Goal: Task Accomplishment & Management: Use online tool/utility

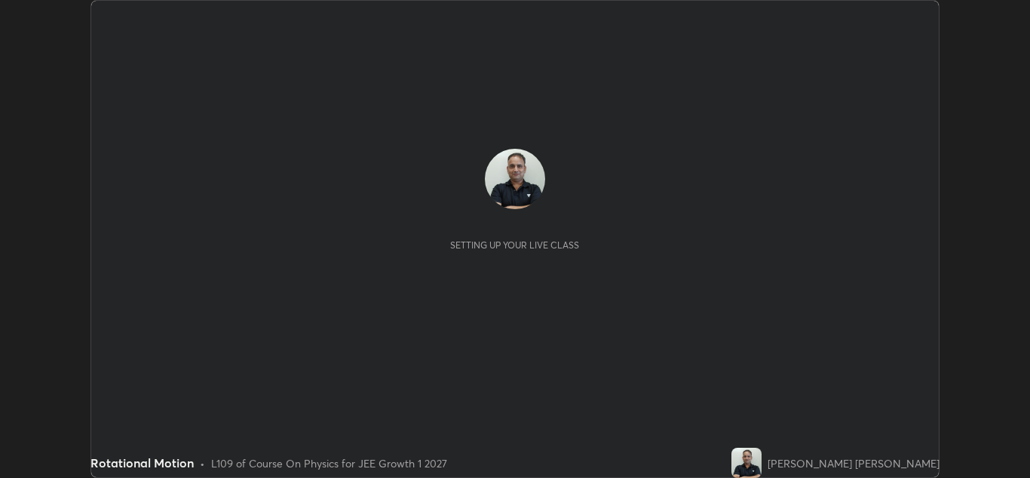
scroll to position [478, 1030]
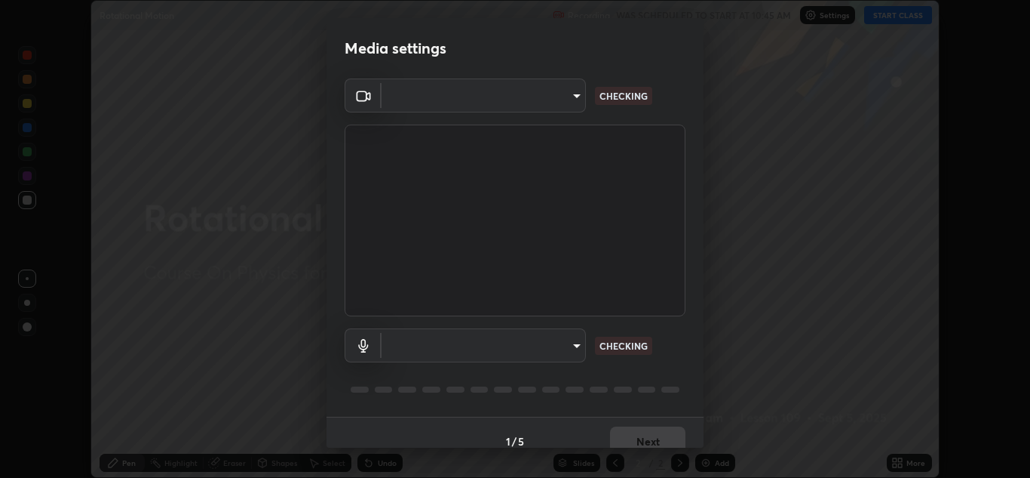
type input "a5fd4db2a2ff04be9e75800ceec395402009cfa99126b0c31c67d7c87717ec82"
click at [543, 352] on body "Erase all Rotational Motion Recording WAS SCHEDULED TO START AT 10:45 AM Settin…" at bounding box center [515, 239] width 1030 height 478
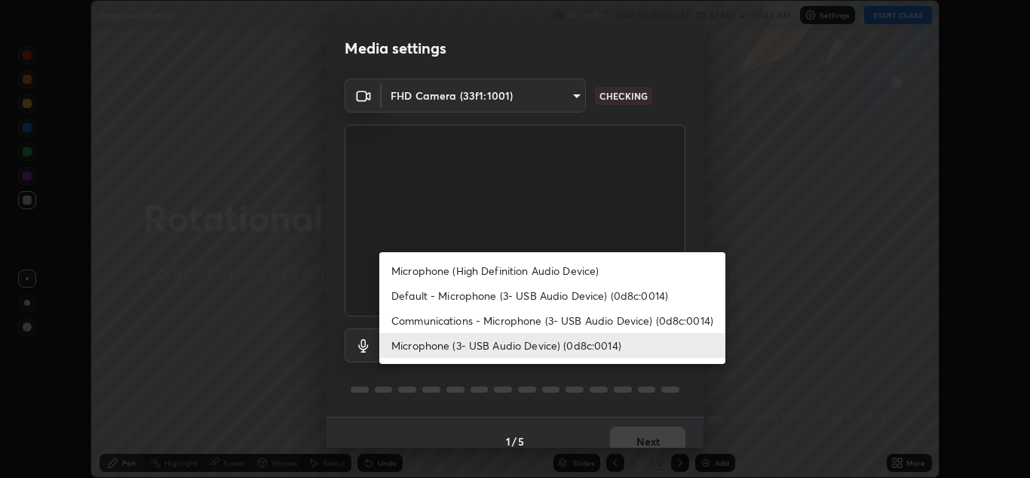
click at [473, 322] on li "Communications - Microphone (3- USB Audio Device) (0d8c:0014)" at bounding box center [552, 320] width 346 height 25
type input "communications"
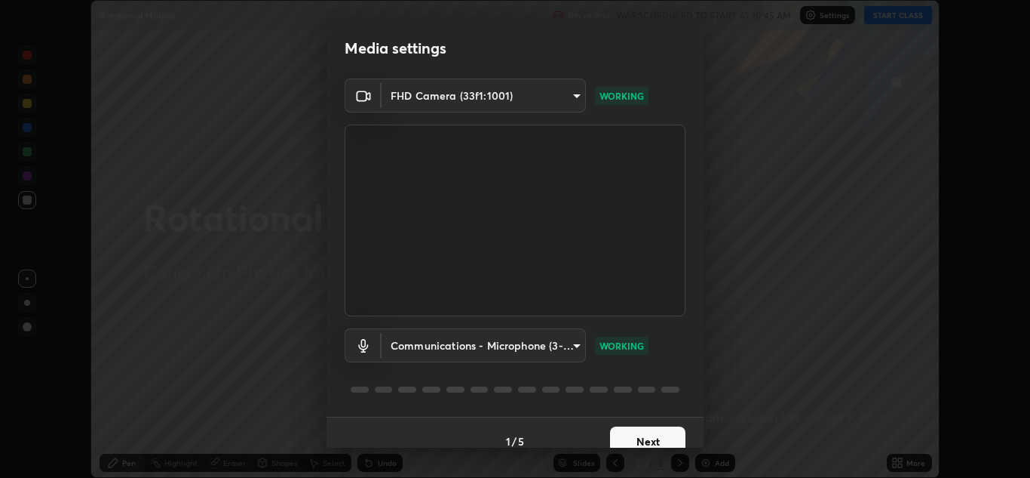
scroll to position [17, 0]
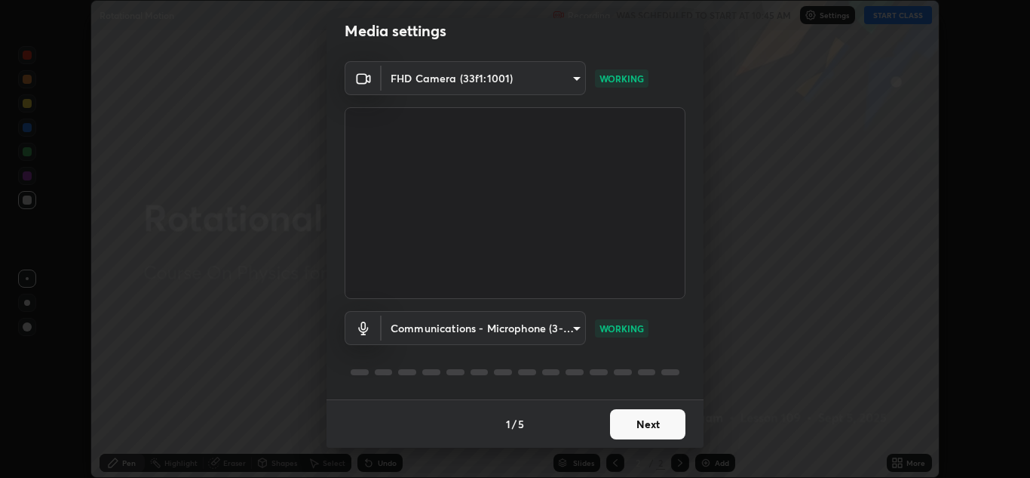
click at [647, 428] on button "Next" at bounding box center [647, 424] width 75 height 30
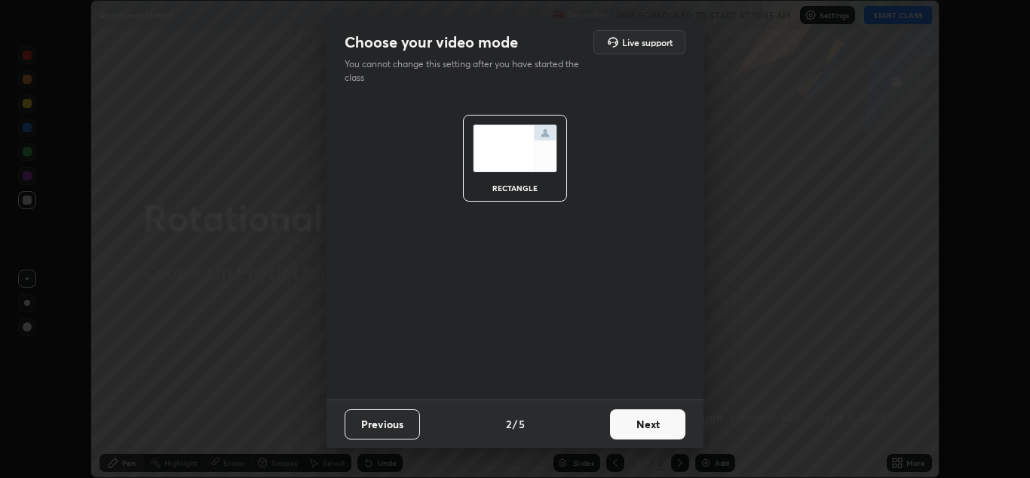
scroll to position [0, 0]
click at [646, 437] on button "Next" at bounding box center [647, 424] width 75 height 30
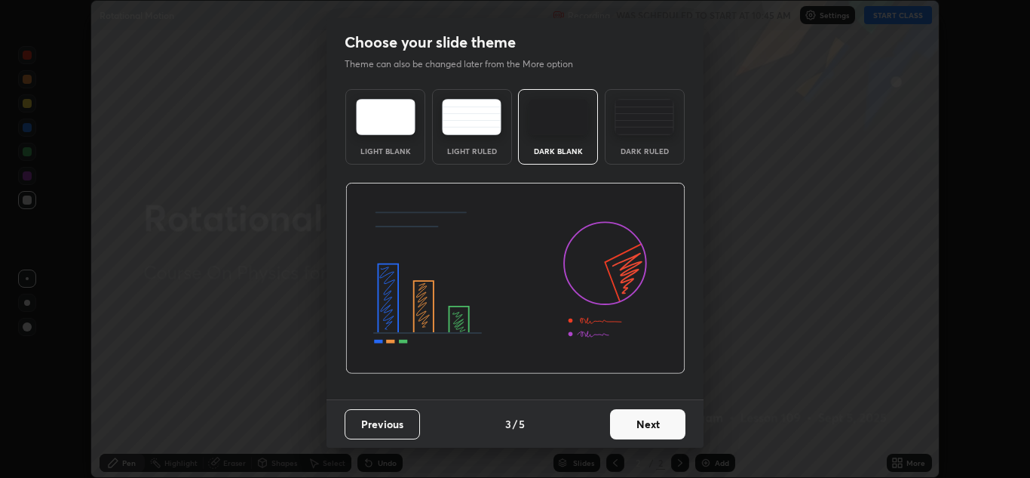
click at [645, 435] on button "Next" at bounding box center [647, 424] width 75 height 30
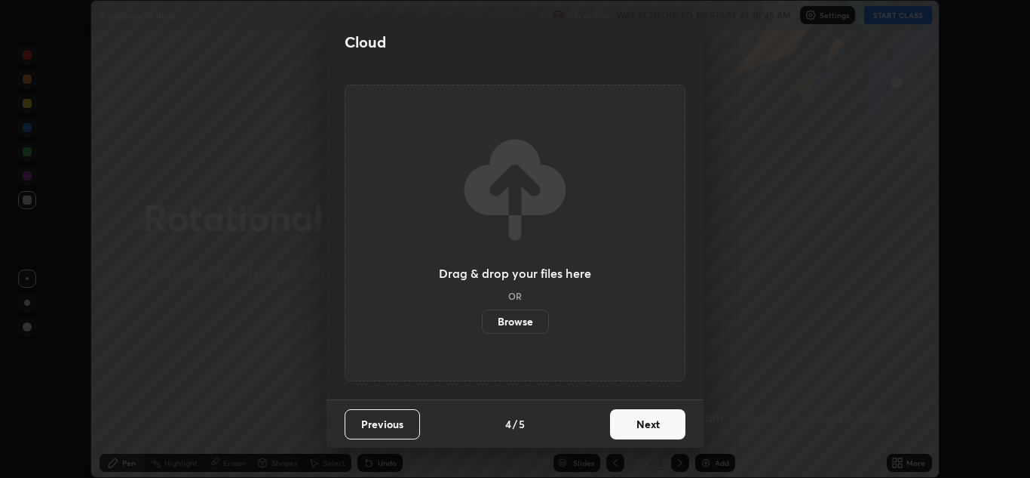
click at [659, 431] on button "Next" at bounding box center [647, 424] width 75 height 30
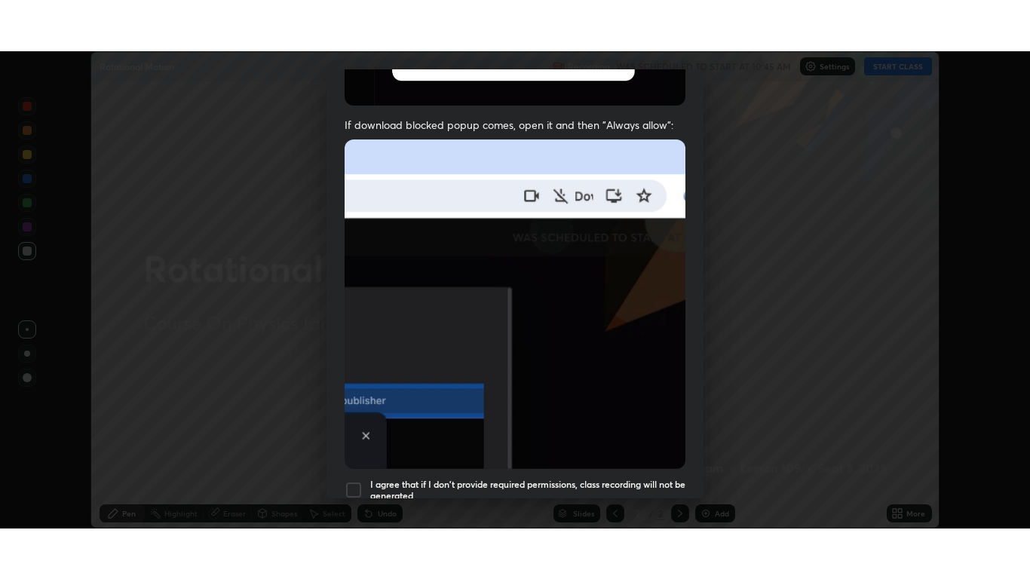
scroll to position [326, 0]
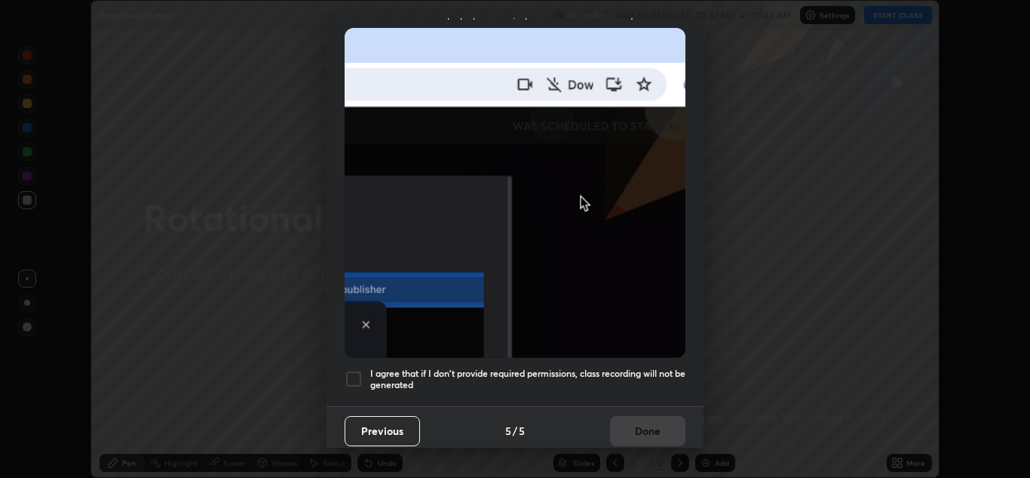
click at [360, 376] on div at bounding box center [354, 379] width 18 height 18
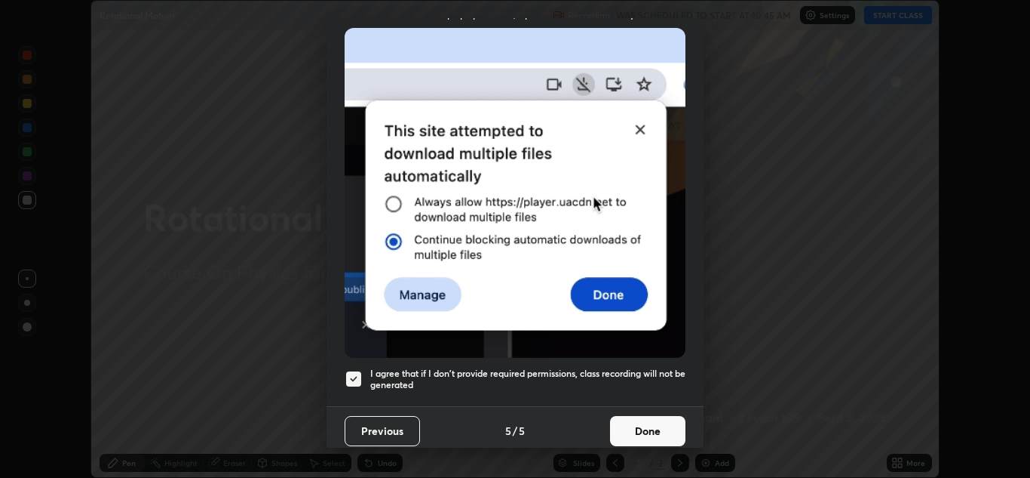
click at [642, 418] on button "Done" at bounding box center [647, 431] width 75 height 30
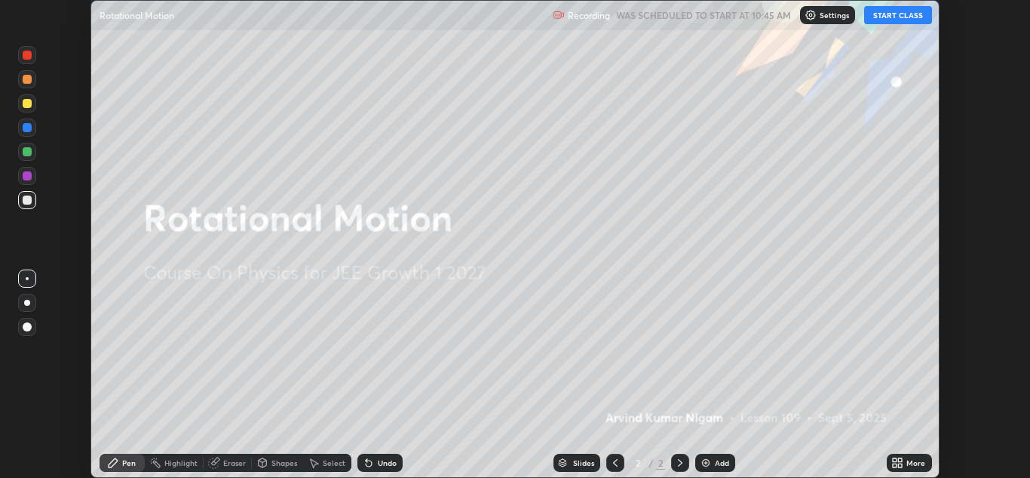
click at [905, 18] on button "START CLASS" at bounding box center [899, 15] width 68 height 18
click at [914, 456] on div "More" at bounding box center [909, 462] width 45 height 18
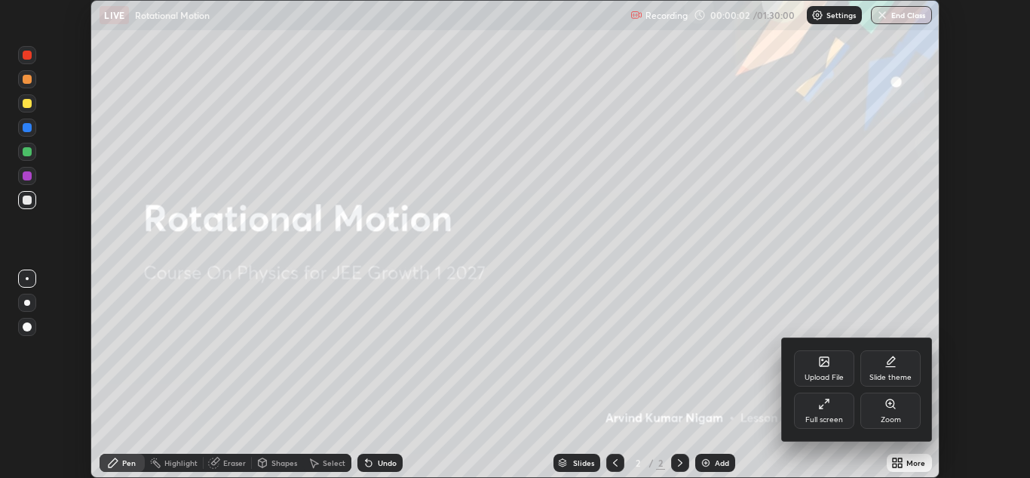
click at [825, 416] on div "Full screen" at bounding box center [825, 420] width 38 height 8
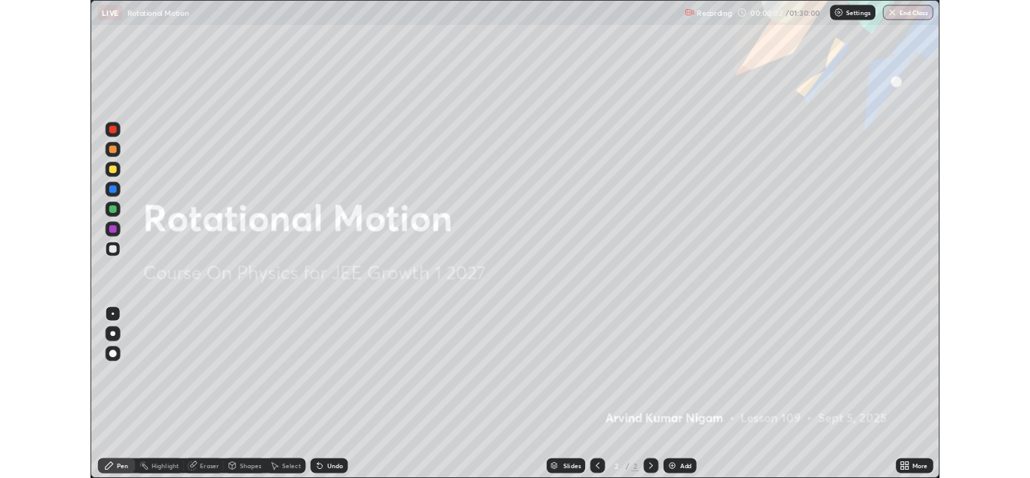
scroll to position [579, 1030]
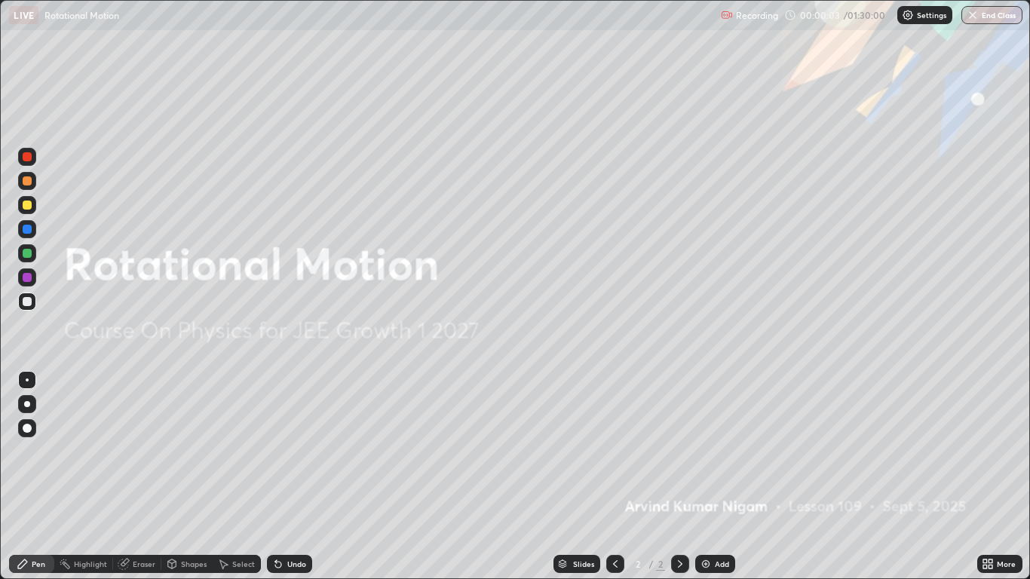
click at [720, 477] on div "Add" at bounding box center [722, 565] width 14 height 8
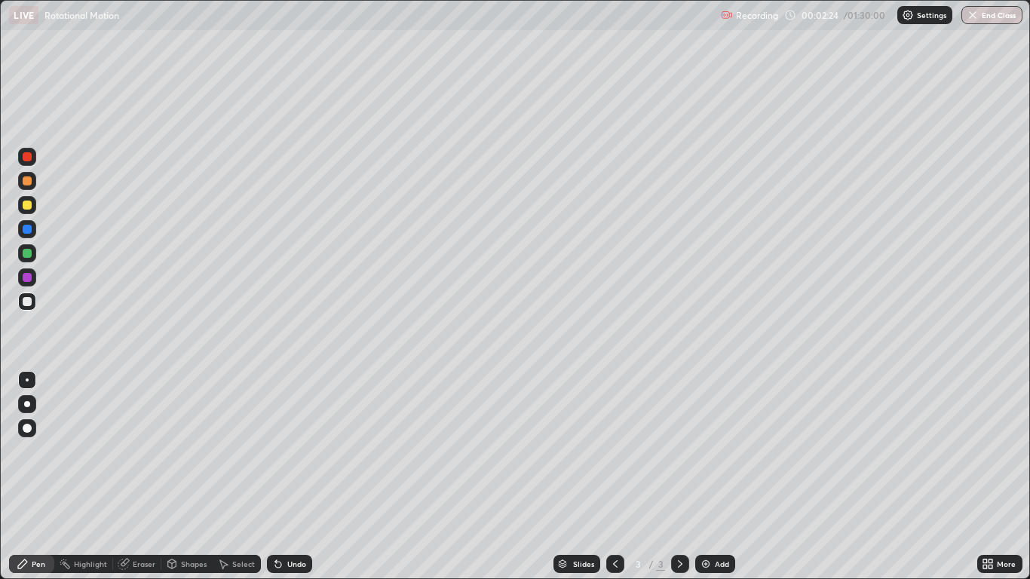
click at [181, 477] on div "Shapes" at bounding box center [194, 565] width 26 height 8
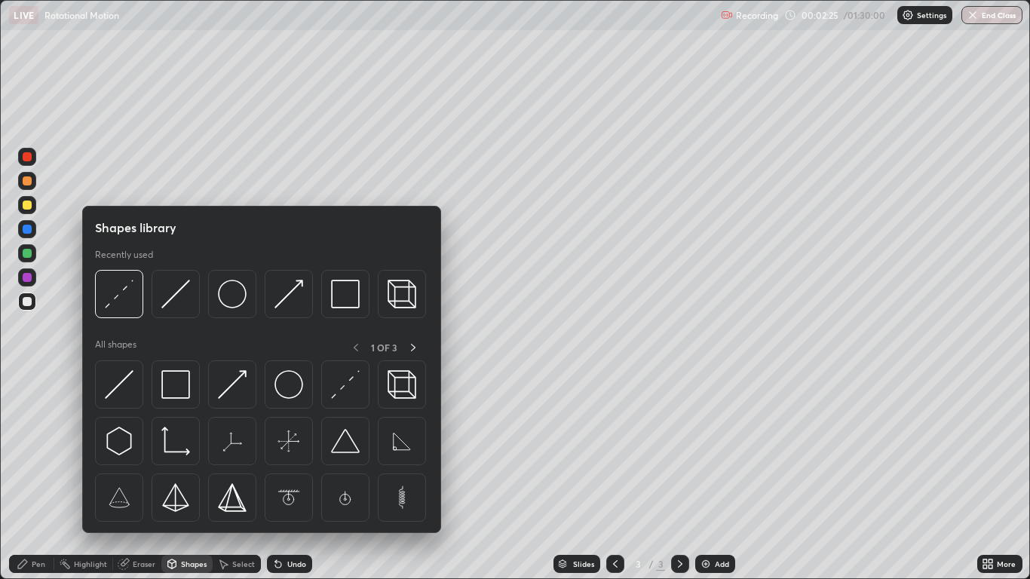
click at [170, 303] on img at bounding box center [175, 294] width 29 height 29
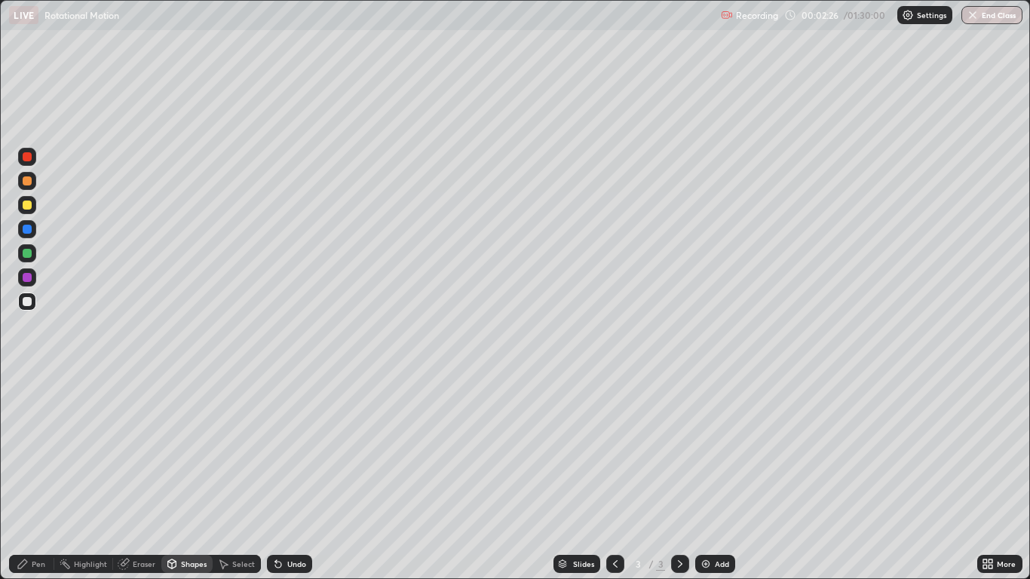
click at [33, 299] on div at bounding box center [27, 302] width 18 height 18
click at [29, 230] on div at bounding box center [27, 229] width 9 height 9
click at [51, 477] on div "Pen" at bounding box center [31, 564] width 45 height 18
click at [29, 201] on div at bounding box center [27, 205] width 9 height 9
click at [186, 477] on div "Shapes" at bounding box center [186, 564] width 51 height 18
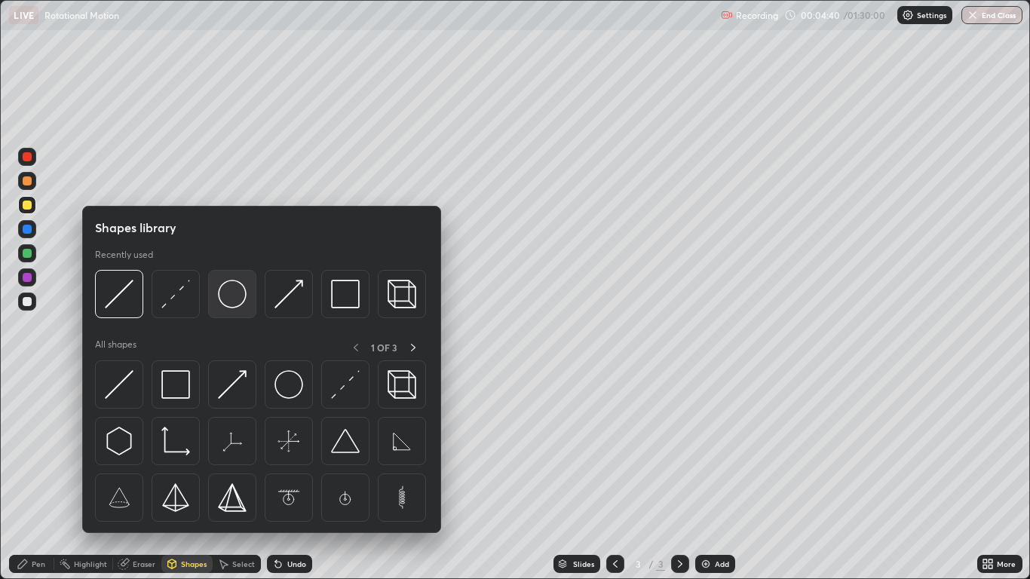
click at [220, 302] on img at bounding box center [232, 294] width 29 height 29
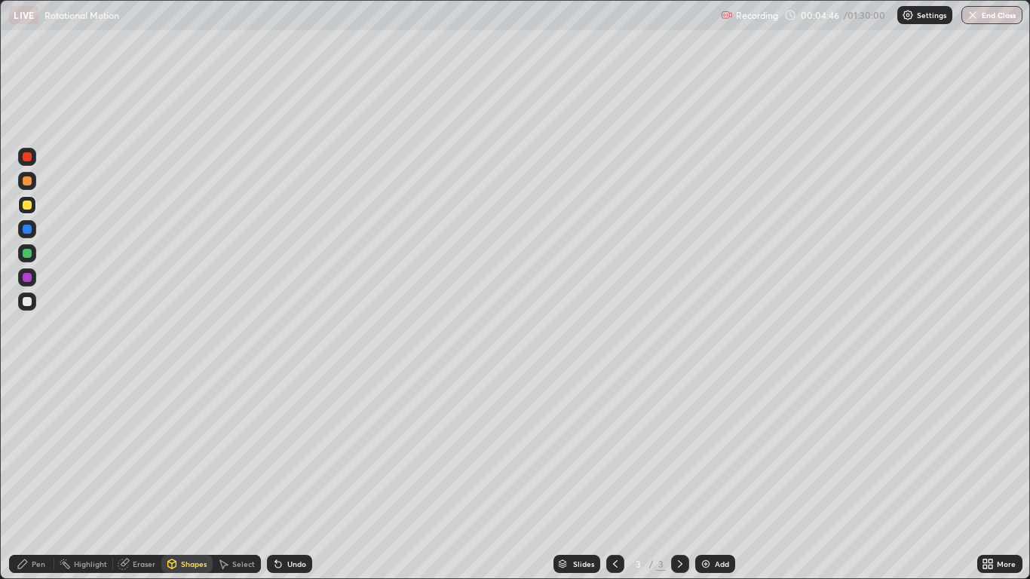
click at [41, 477] on div "Pen" at bounding box center [39, 565] width 14 height 8
click at [192, 477] on div "Shapes" at bounding box center [194, 565] width 26 height 8
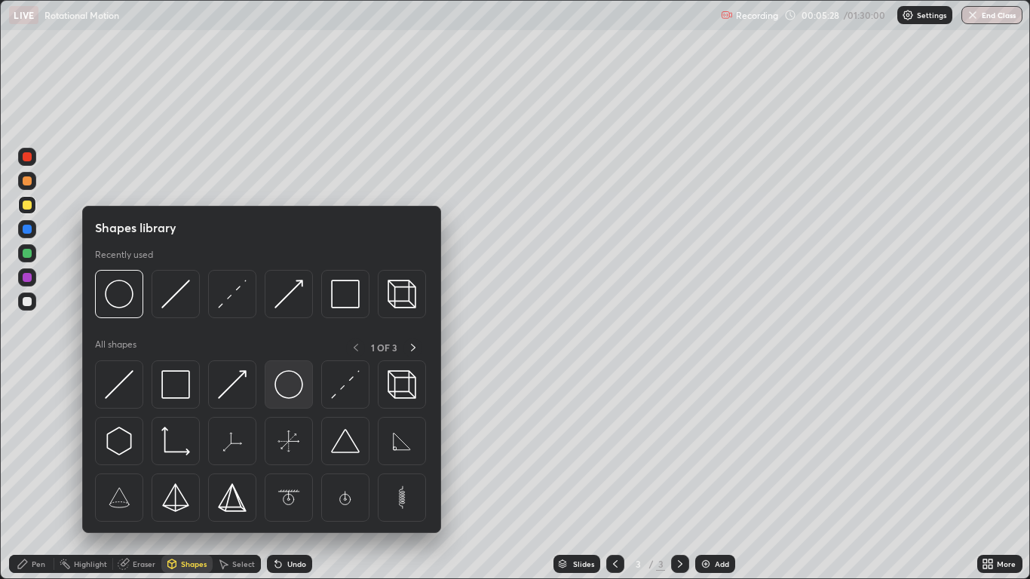
click at [287, 386] on img at bounding box center [289, 384] width 29 height 29
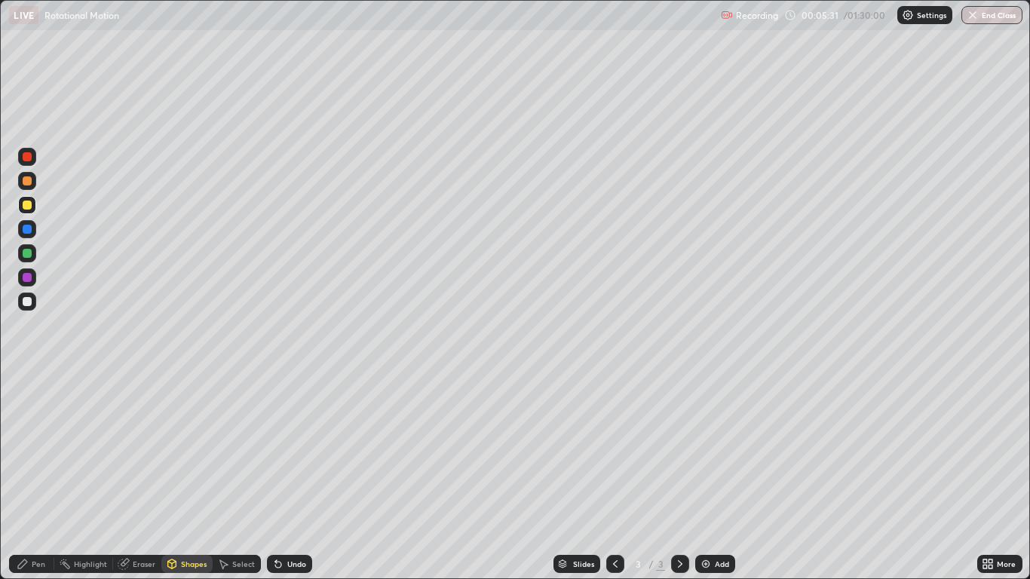
click at [239, 477] on div "Select" at bounding box center [243, 565] width 23 height 8
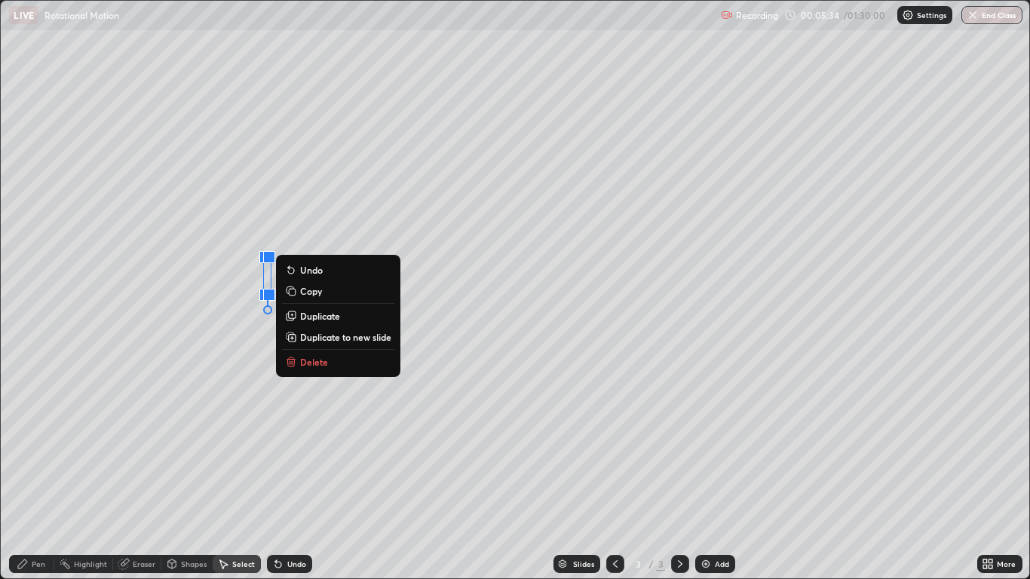
click at [299, 477] on div "Undo" at bounding box center [296, 565] width 19 height 8
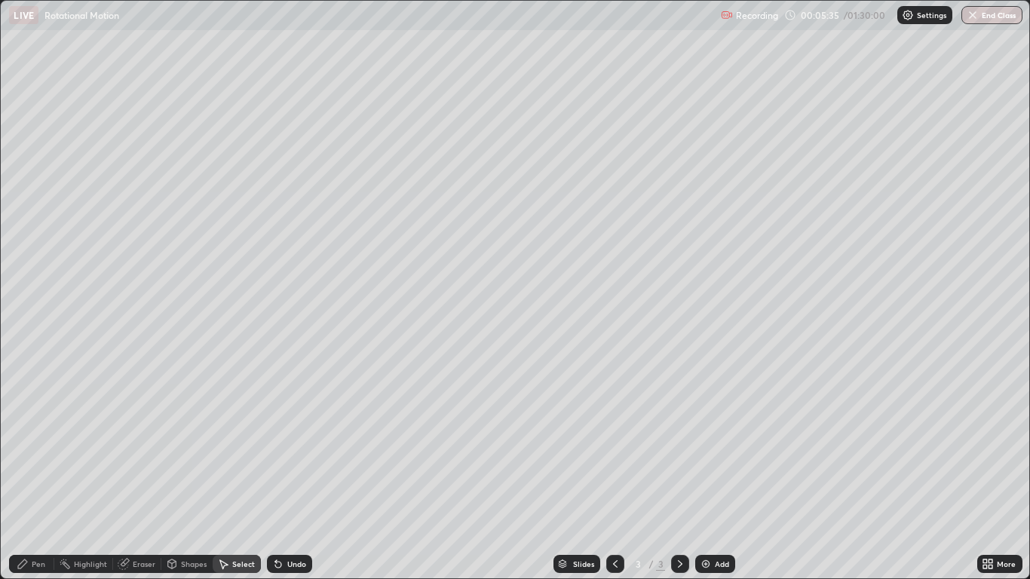
click at [279, 477] on icon at bounding box center [278, 564] width 12 height 12
click at [94, 477] on div "Highlight" at bounding box center [90, 565] width 33 height 8
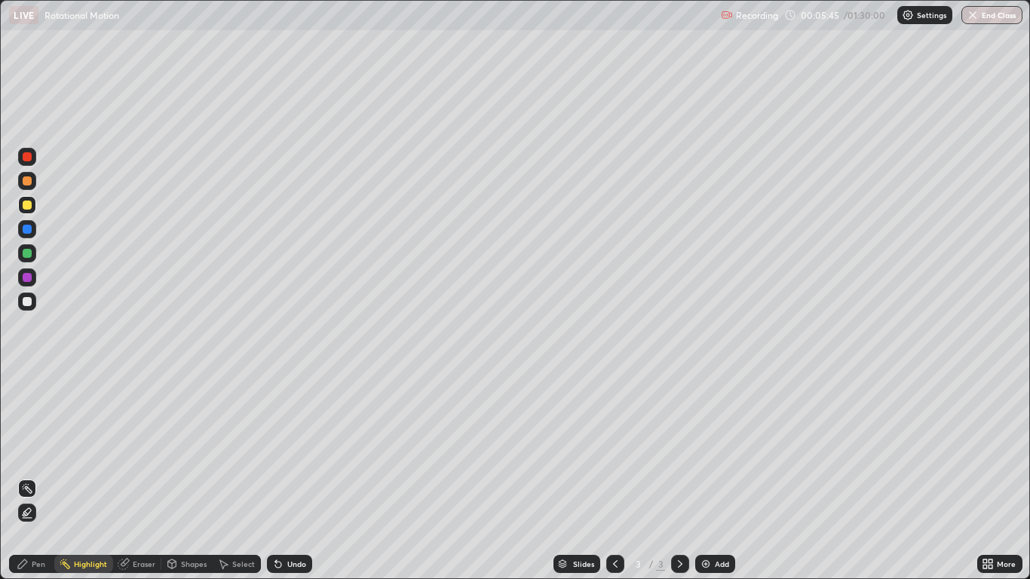
click at [281, 477] on icon at bounding box center [278, 564] width 12 height 12
click at [43, 477] on div "Pen" at bounding box center [31, 564] width 45 height 18
click at [29, 229] on div at bounding box center [27, 229] width 9 height 9
click at [296, 477] on div "Undo" at bounding box center [296, 565] width 19 height 8
click at [42, 477] on div "Pen" at bounding box center [39, 565] width 14 height 8
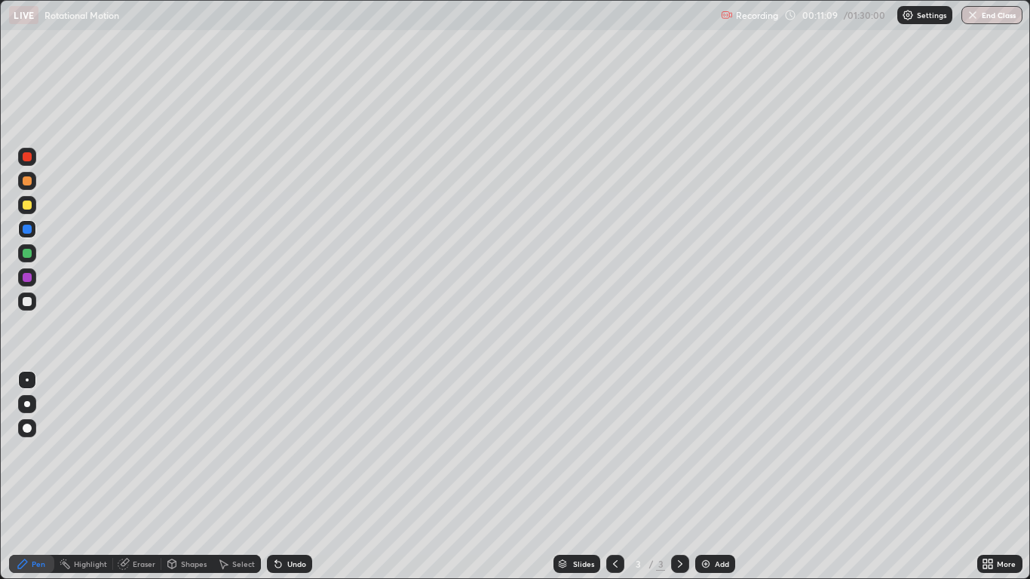
click at [32, 308] on div at bounding box center [27, 302] width 18 height 18
click at [194, 477] on div "Shapes" at bounding box center [194, 565] width 26 height 8
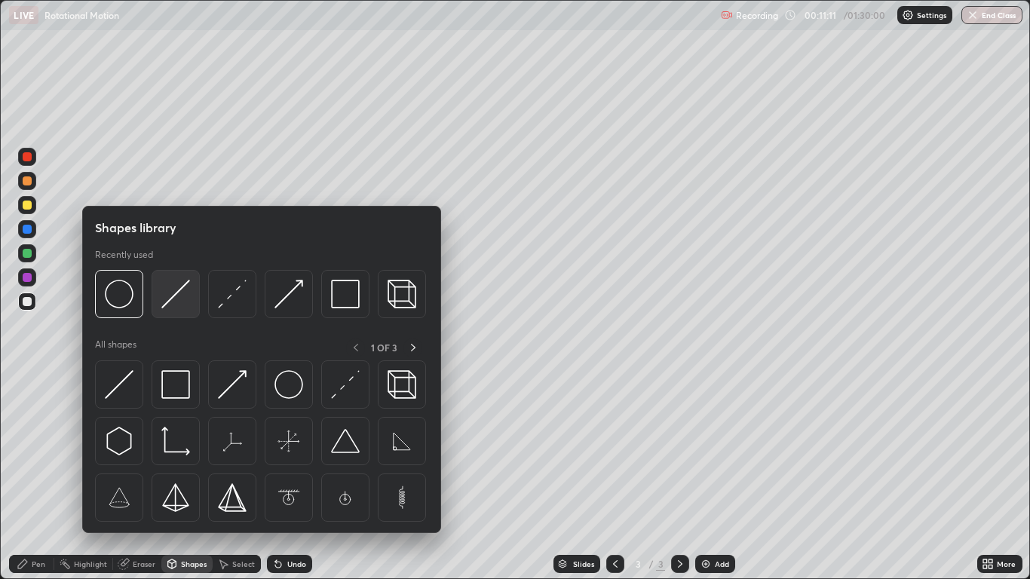
click at [167, 305] on img at bounding box center [175, 294] width 29 height 29
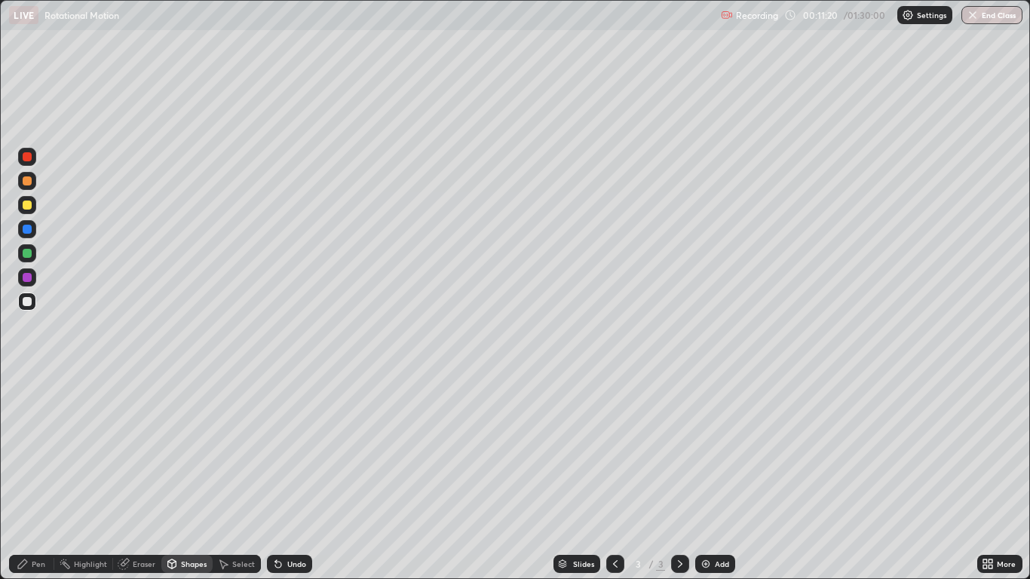
click at [28, 229] on div at bounding box center [27, 229] width 9 height 9
click at [192, 477] on div "Shapes" at bounding box center [194, 565] width 26 height 8
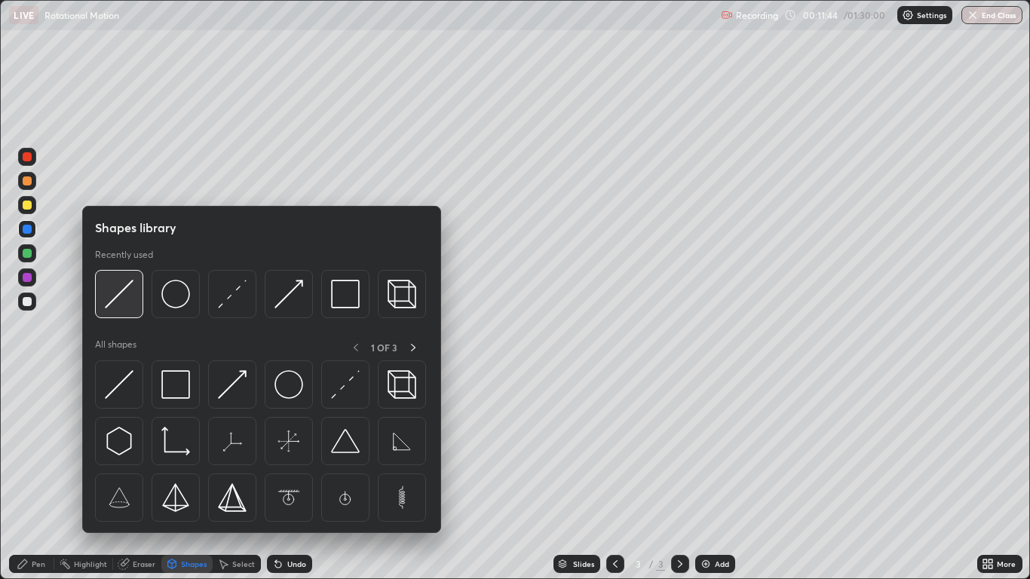
click at [112, 300] on img at bounding box center [119, 294] width 29 height 29
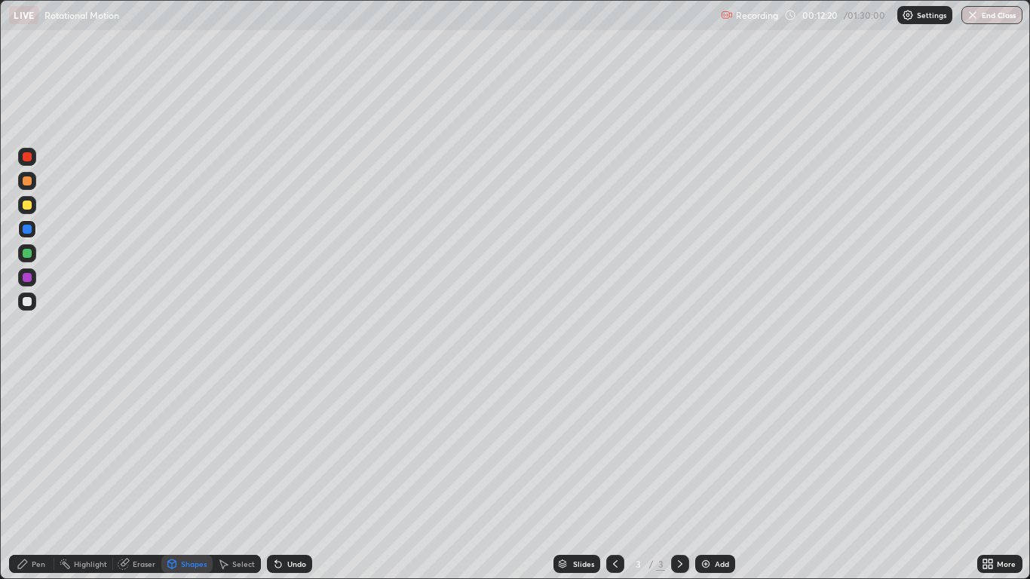
click at [35, 207] on div at bounding box center [27, 205] width 18 height 18
click at [235, 477] on div "Select" at bounding box center [243, 565] width 23 height 8
click at [194, 477] on div "Shapes" at bounding box center [194, 565] width 26 height 8
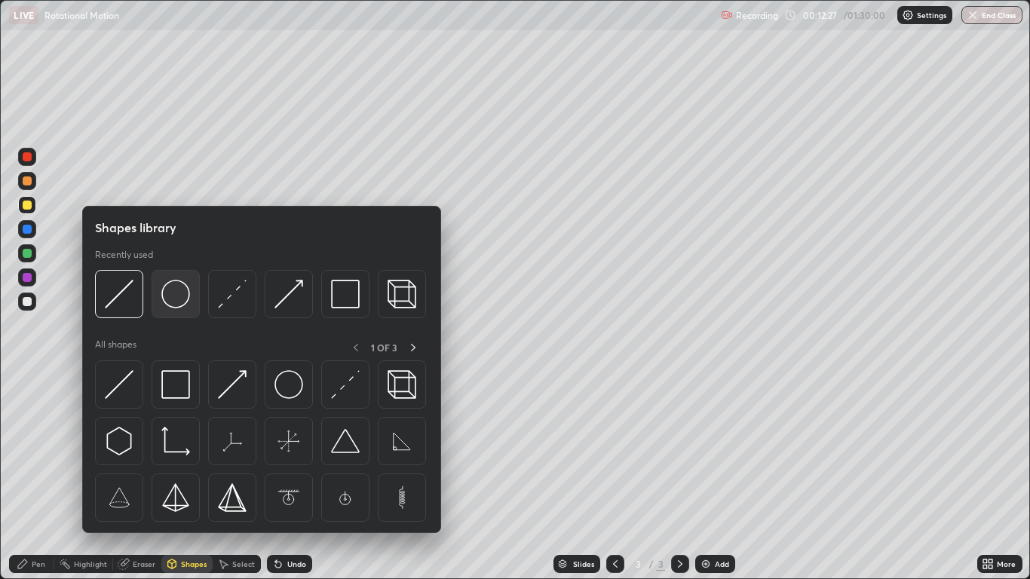
click at [186, 299] on img at bounding box center [175, 294] width 29 height 29
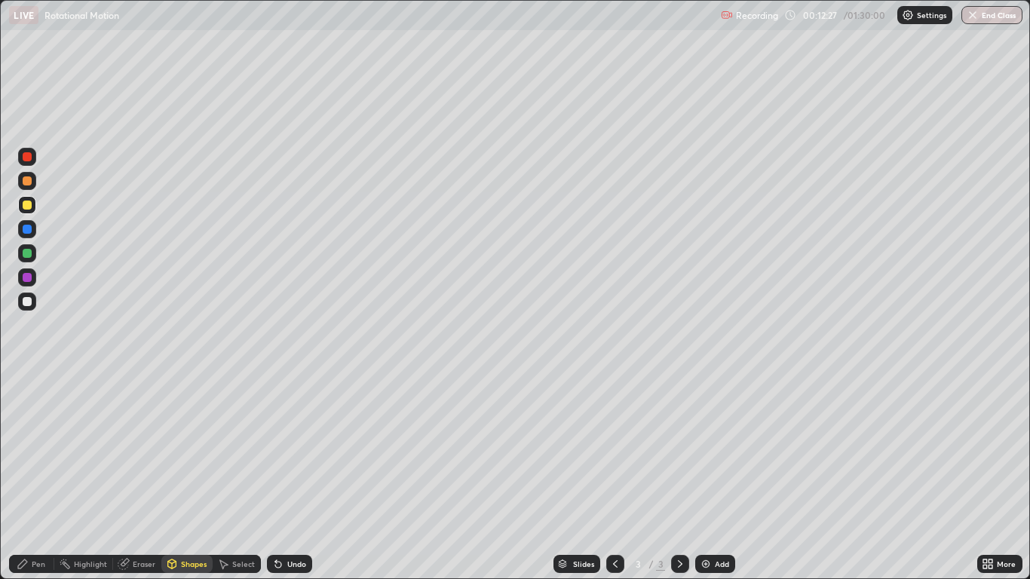
click at [290, 477] on div "Undo" at bounding box center [296, 565] width 19 height 8
click at [202, 477] on div "Shapes" at bounding box center [186, 564] width 51 height 18
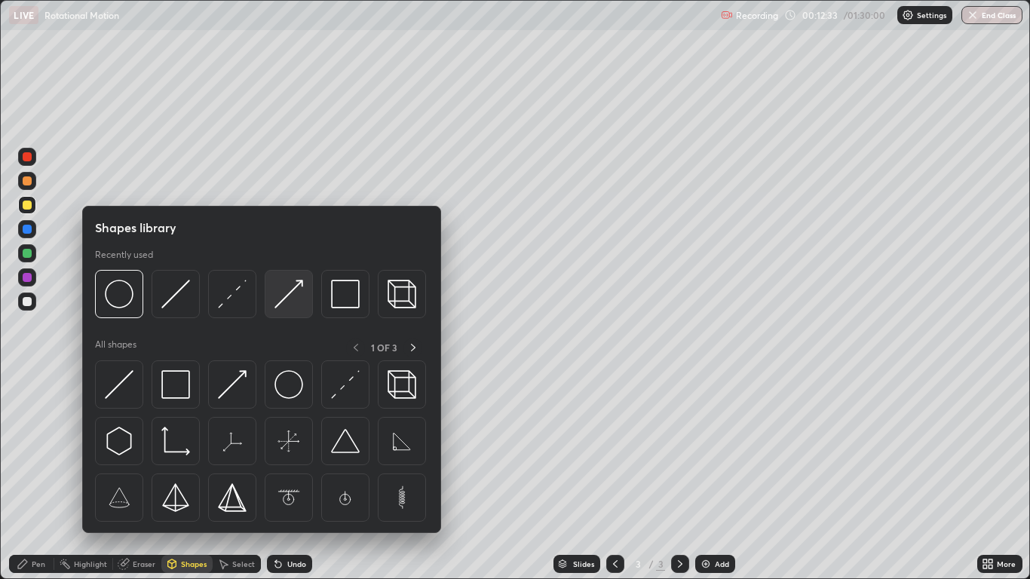
click at [282, 304] on img at bounding box center [289, 294] width 29 height 29
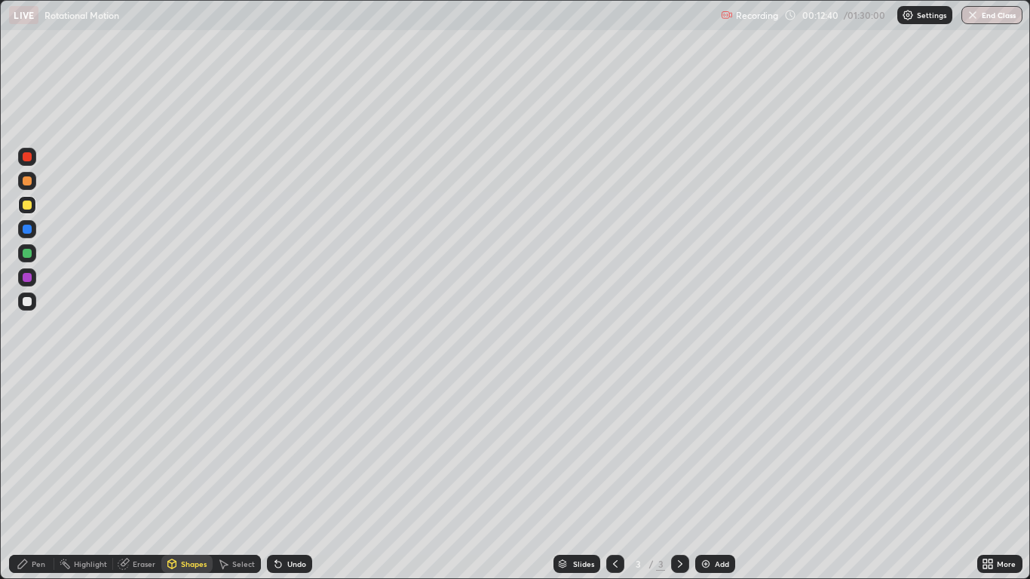
click at [37, 477] on div "Pen" at bounding box center [39, 565] width 14 height 8
click at [31, 303] on div at bounding box center [27, 301] width 9 height 9
click at [41, 477] on div "Pen" at bounding box center [39, 565] width 14 height 8
click at [616, 477] on icon at bounding box center [616, 564] width 12 height 12
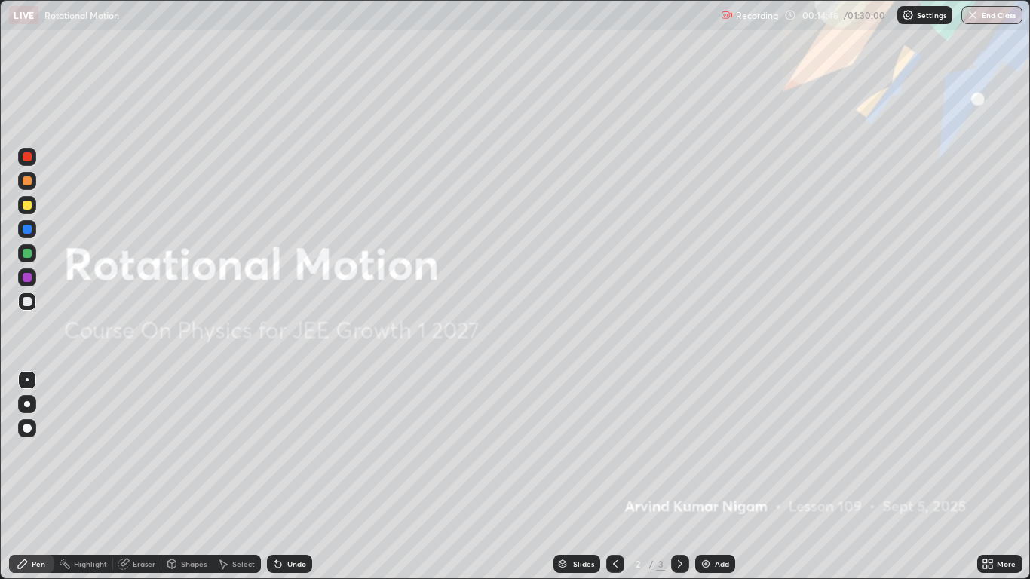
click at [715, 477] on div "Add" at bounding box center [716, 564] width 40 height 18
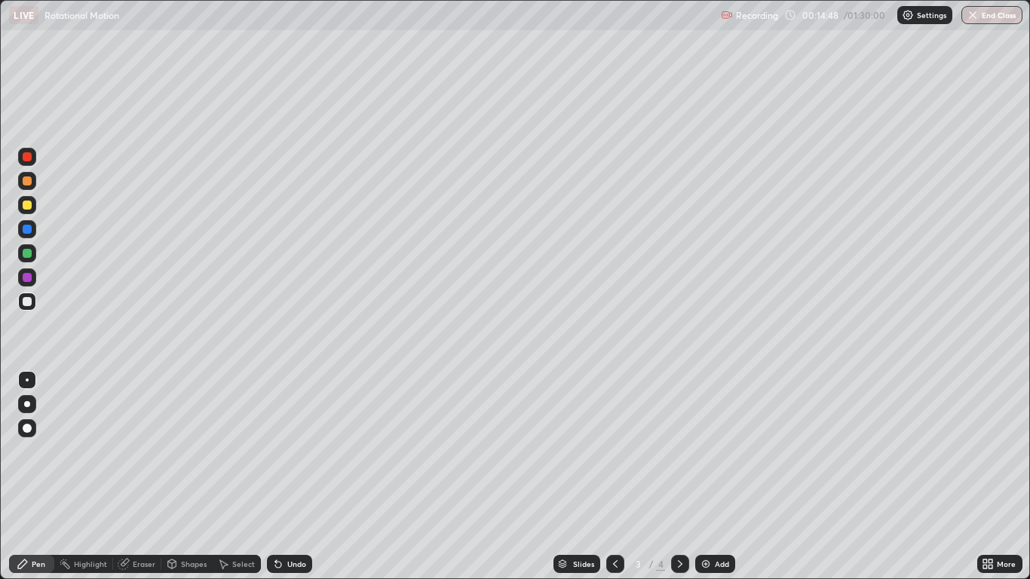
click at [28, 302] on div at bounding box center [27, 301] width 9 height 9
click at [287, 477] on div "Undo" at bounding box center [296, 565] width 19 height 8
click at [680, 477] on icon at bounding box center [680, 564] width 12 height 12
click at [28, 303] on div at bounding box center [27, 301] width 9 height 9
click at [143, 477] on div "Eraser" at bounding box center [144, 565] width 23 height 8
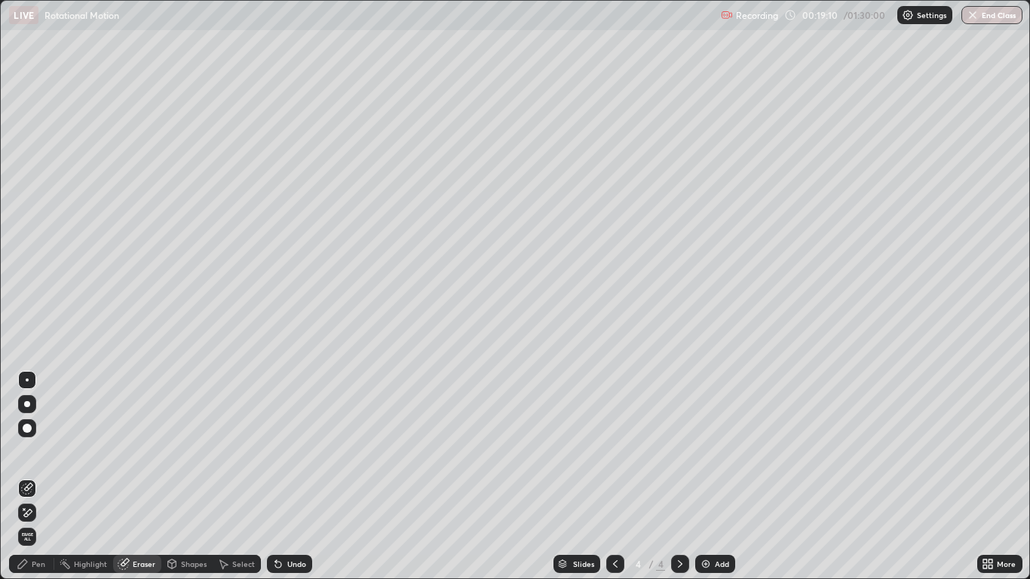
click at [35, 477] on div "Pen" at bounding box center [39, 565] width 14 height 8
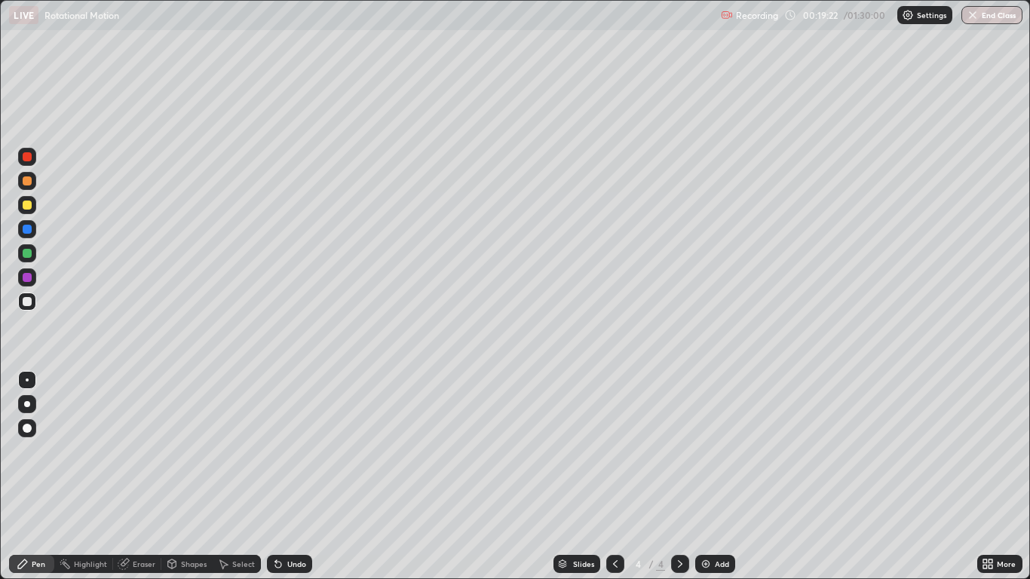
click at [298, 477] on div "Undo" at bounding box center [289, 564] width 45 height 18
click at [720, 477] on div "Add" at bounding box center [722, 565] width 14 height 8
click at [186, 477] on div "Shapes" at bounding box center [194, 565] width 26 height 8
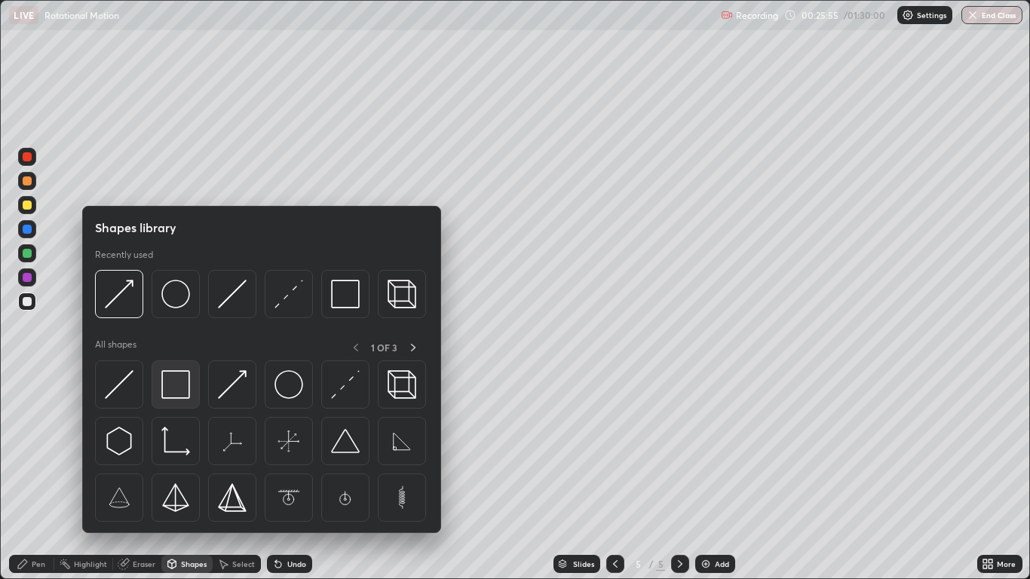
click at [170, 377] on img at bounding box center [175, 384] width 29 height 29
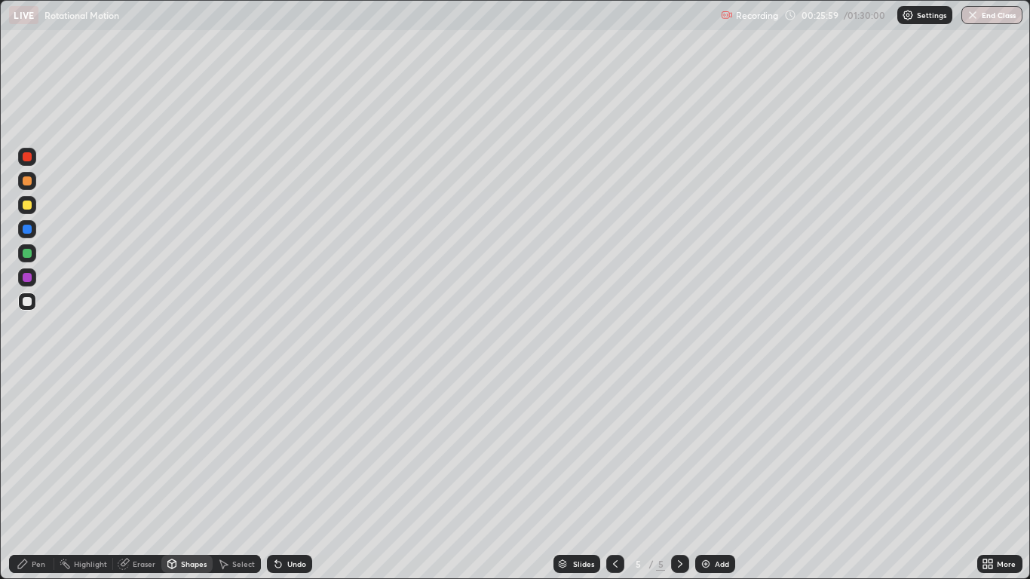
click at [143, 477] on div "Eraser" at bounding box center [144, 565] width 23 height 8
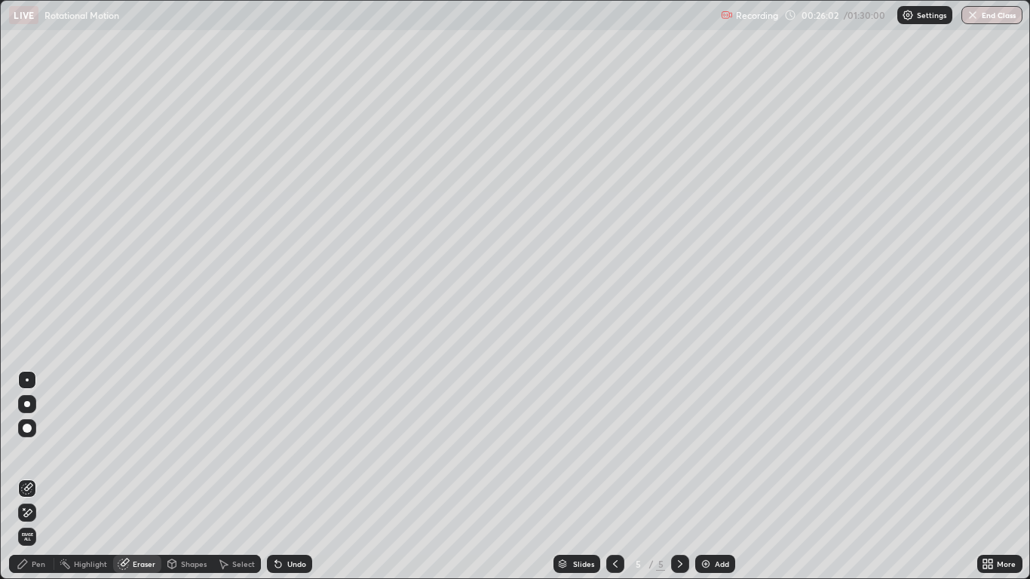
click at [44, 477] on div "Pen" at bounding box center [39, 565] width 14 height 8
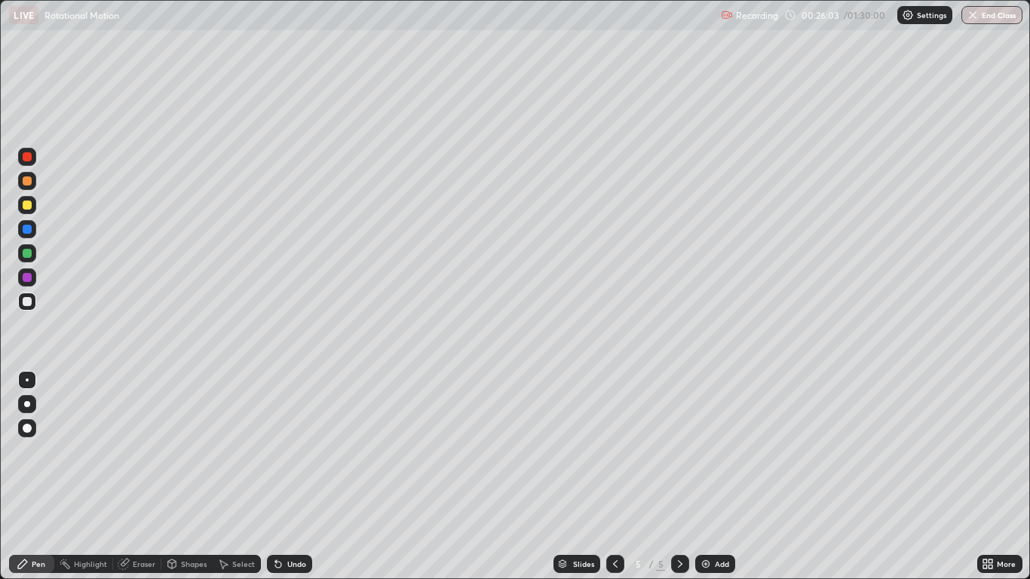
click at [28, 229] on div at bounding box center [27, 229] width 9 height 9
click at [285, 477] on div "Undo" at bounding box center [289, 564] width 45 height 18
click at [27, 404] on div at bounding box center [27, 404] width 6 height 6
click at [293, 477] on div "Undo" at bounding box center [289, 564] width 45 height 18
click at [30, 389] on div at bounding box center [27, 380] width 18 height 18
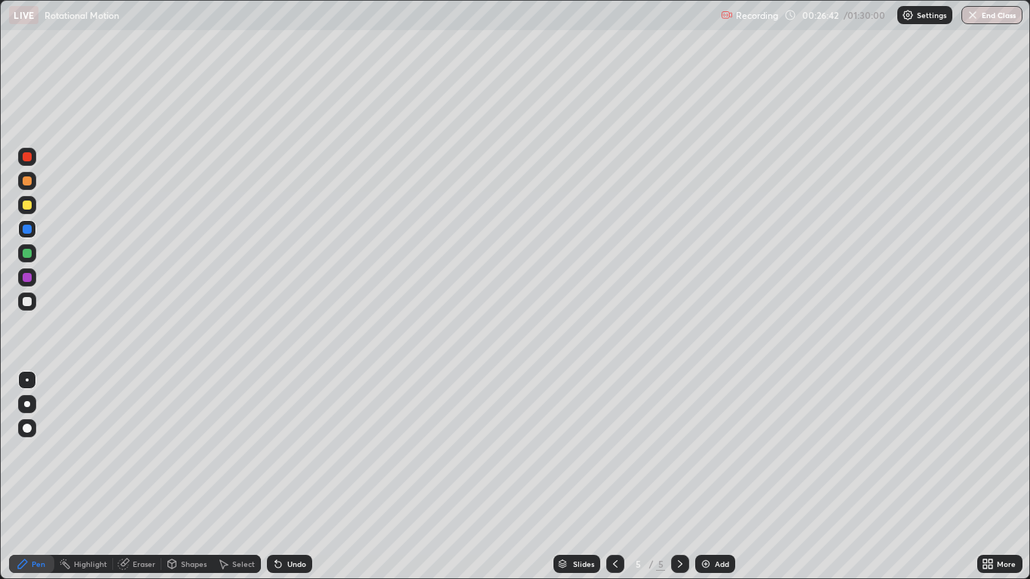
click at [34, 203] on div at bounding box center [27, 205] width 18 height 18
click at [615, 477] on icon at bounding box center [616, 564] width 12 height 12
click at [241, 477] on div "Select" at bounding box center [243, 565] width 23 height 8
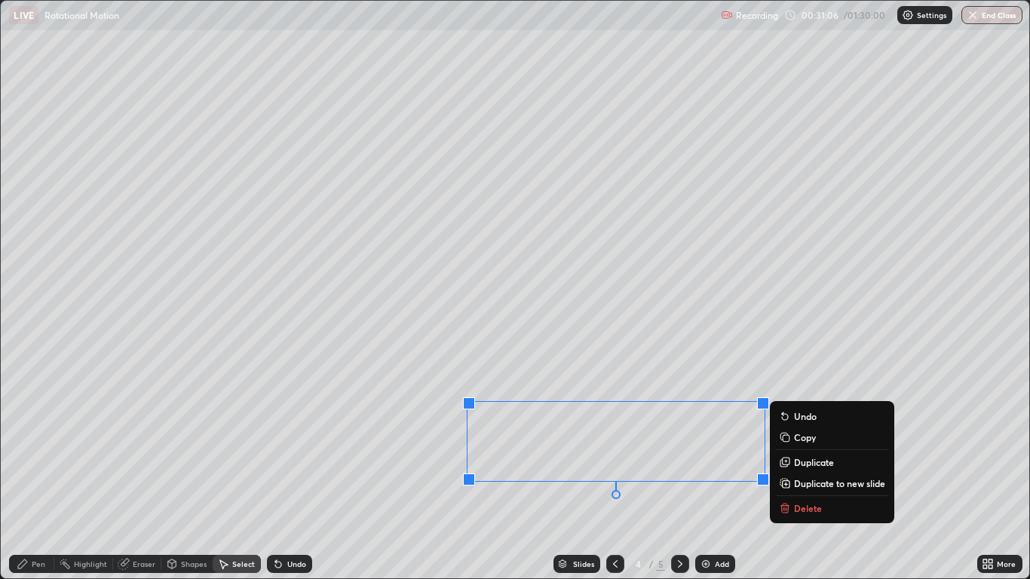
click at [797, 436] on p "Copy" at bounding box center [805, 438] width 22 height 12
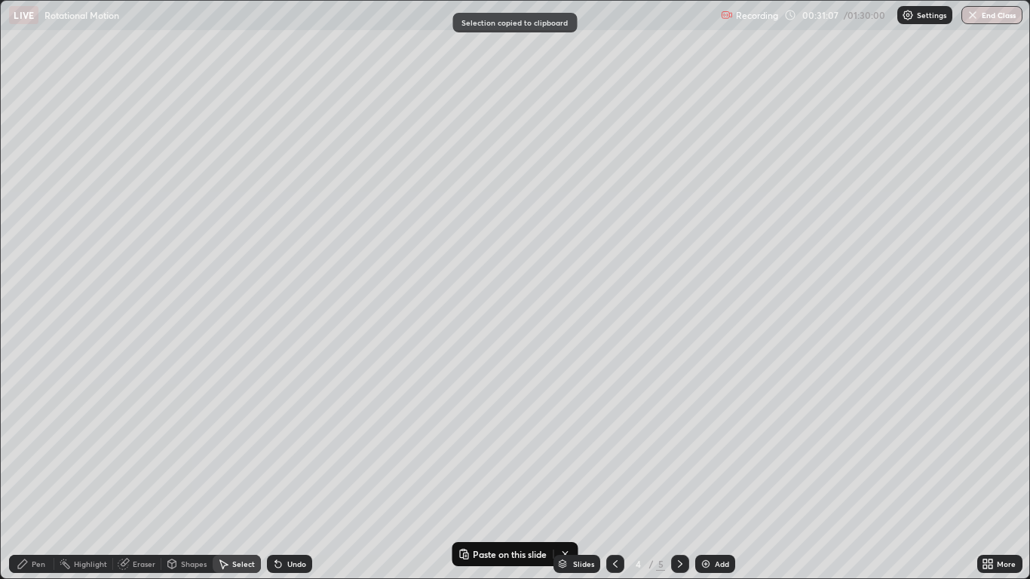
click at [707, 477] on img at bounding box center [706, 564] width 12 height 12
click at [88, 49] on div "0 ° Undo Copy Paste here Duplicate Duplicate to new slide Delete" at bounding box center [515, 290] width 1028 height 578
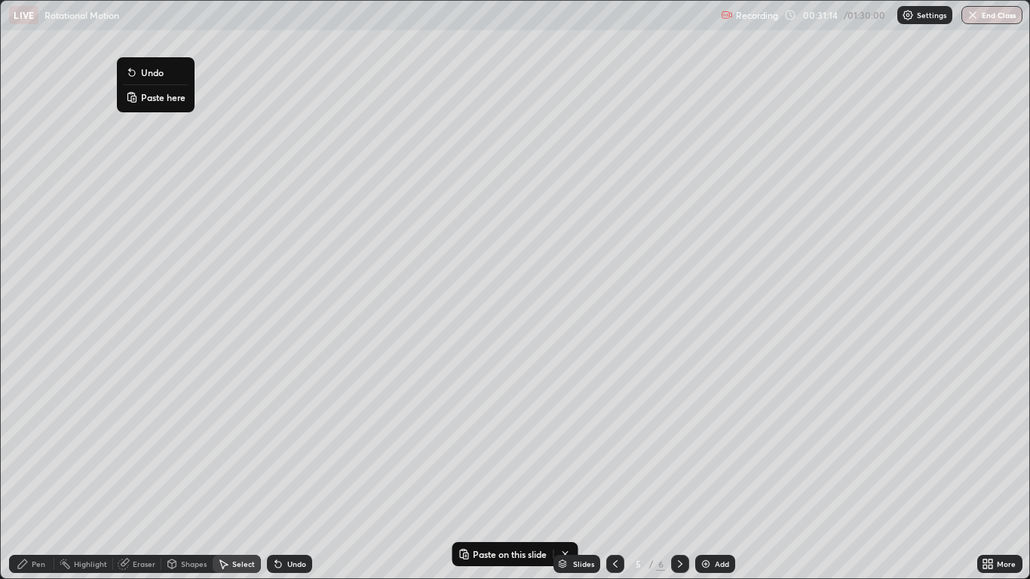
click at [140, 92] on button "Paste here" at bounding box center [156, 97] width 66 height 18
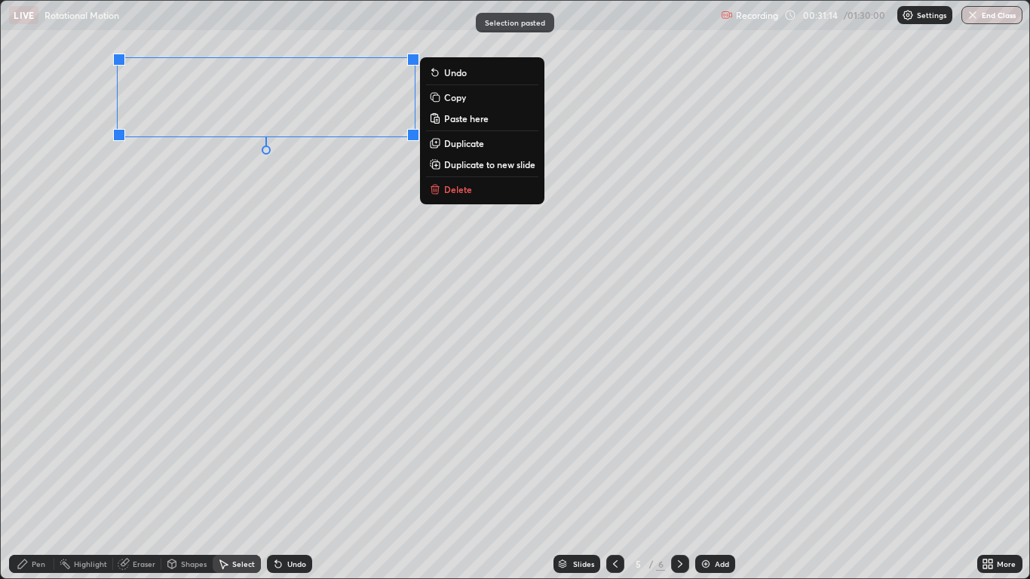
click at [115, 173] on div "0 ° Undo Copy Paste here Duplicate Duplicate to new slide Delete" at bounding box center [515, 290] width 1028 height 578
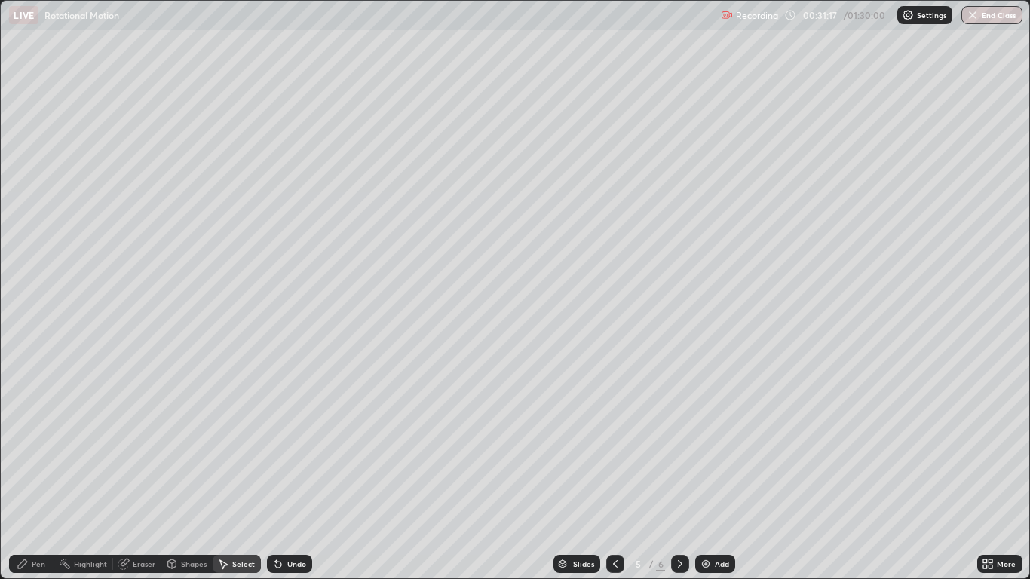
click at [983, 477] on icon at bounding box center [988, 564] width 12 height 12
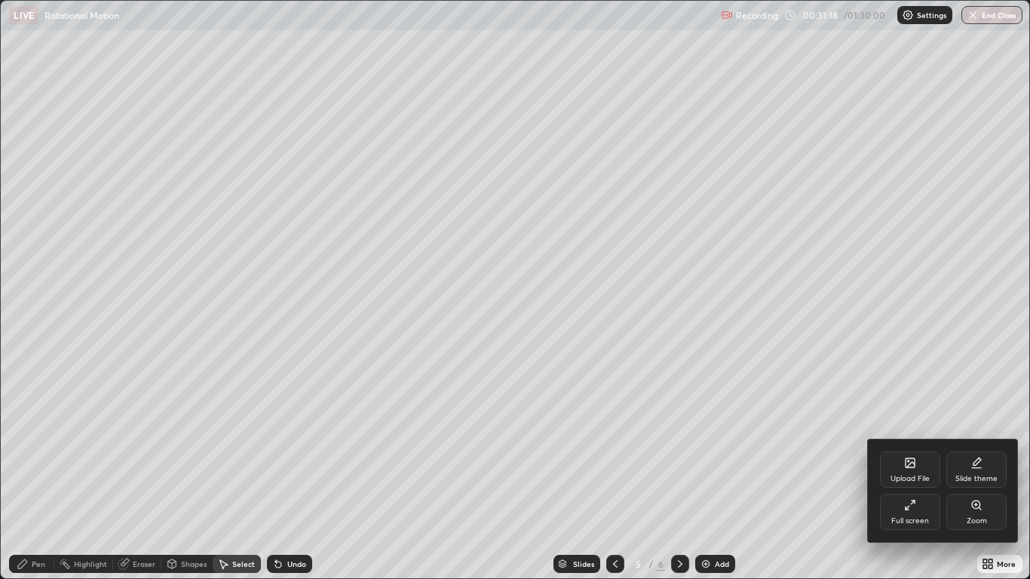
click at [917, 477] on div "Full screen" at bounding box center [911, 522] width 38 height 8
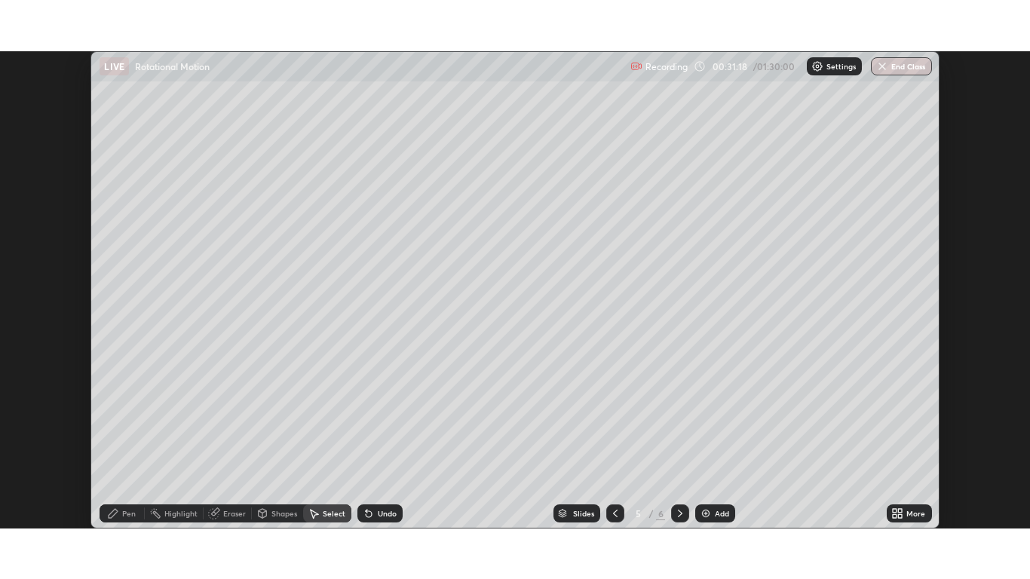
scroll to position [74961, 74408]
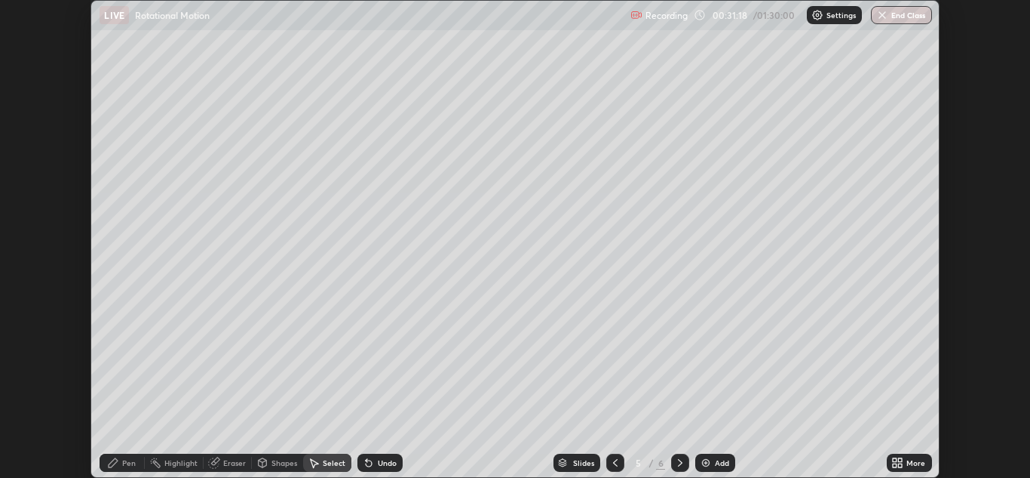
click at [895, 465] on icon at bounding box center [895, 465] width 4 height 4
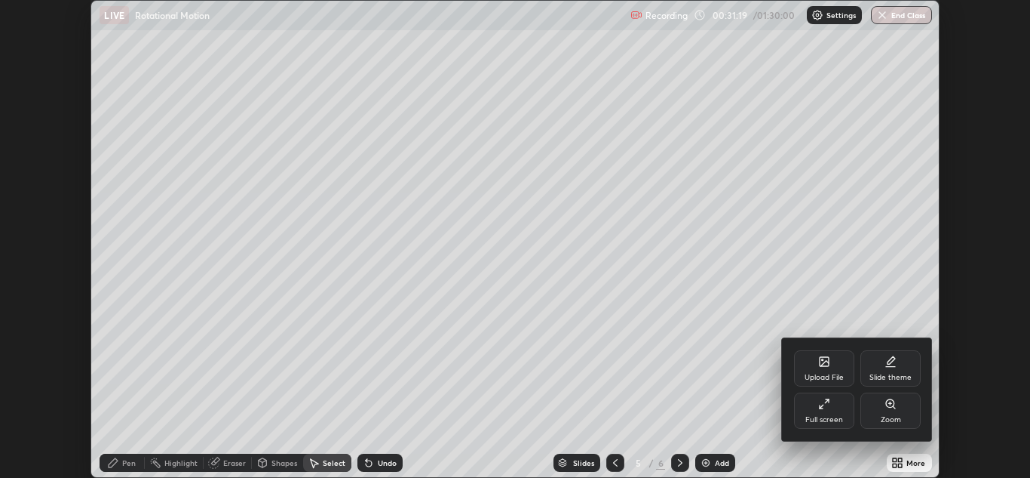
click at [825, 412] on div "Full screen" at bounding box center [824, 410] width 60 height 36
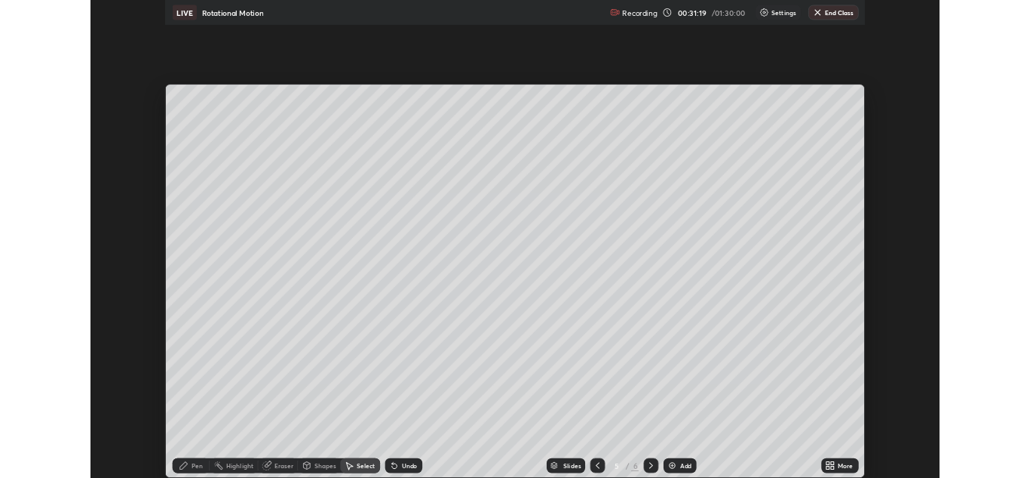
scroll to position [579, 1030]
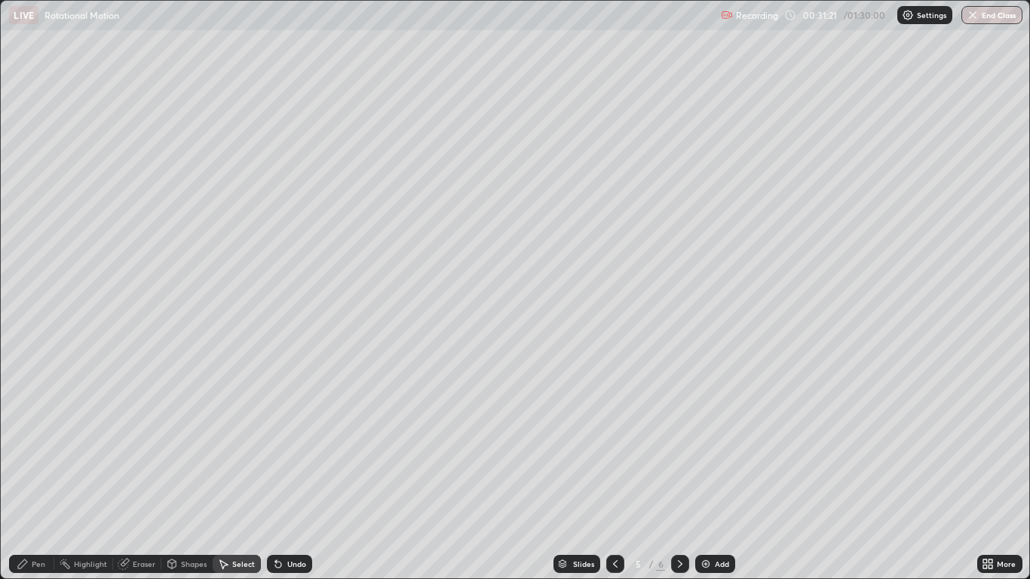
click at [49, 477] on div "Pen" at bounding box center [31, 564] width 45 height 18
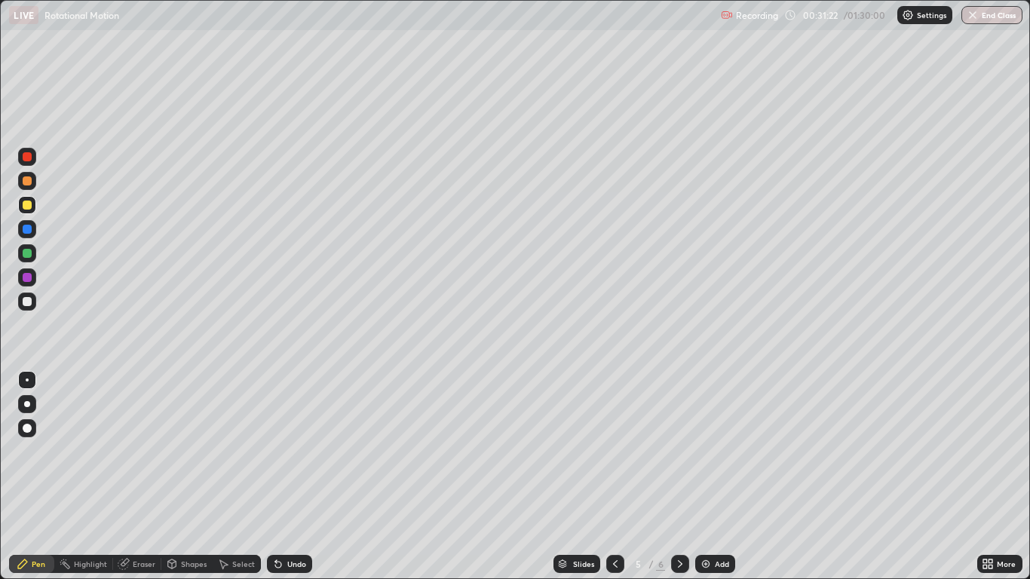
click at [31, 303] on div at bounding box center [27, 301] width 9 height 9
click at [182, 477] on div "Shapes" at bounding box center [194, 565] width 26 height 8
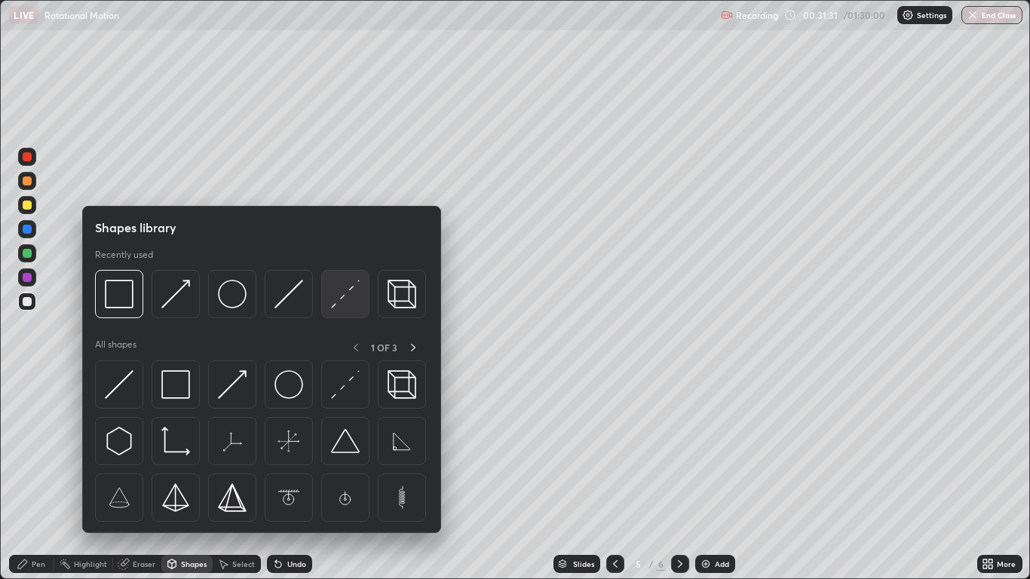
click at [335, 308] on img at bounding box center [345, 294] width 29 height 29
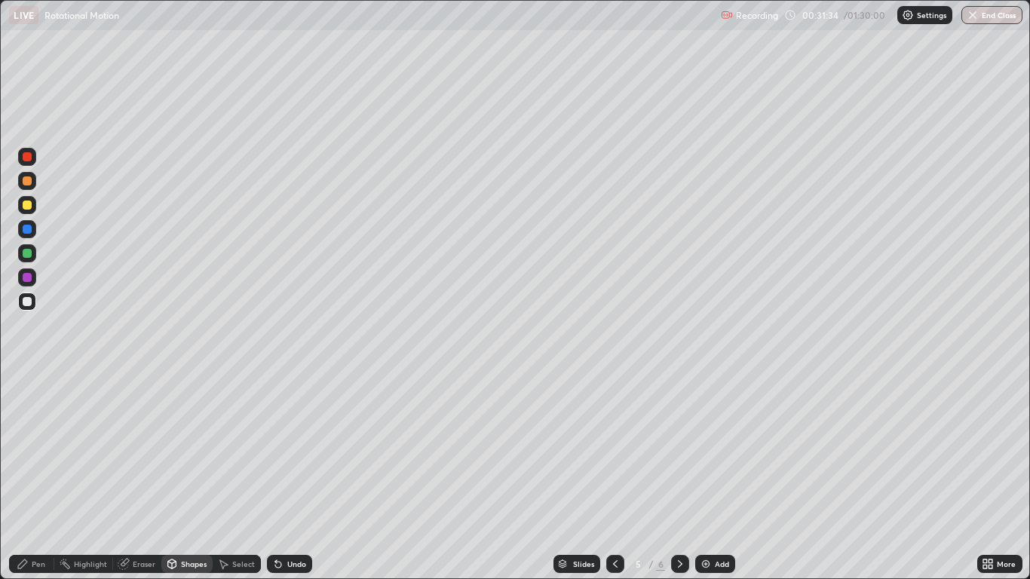
click at [289, 477] on div "Undo" at bounding box center [296, 565] width 19 height 8
click at [27, 230] on div at bounding box center [27, 229] width 9 height 9
click at [29, 303] on div at bounding box center [27, 301] width 9 height 9
click at [35, 477] on div "Pen" at bounding box center [31, 564] width 45 height 18
click at [27, 256] on div at bounding box center [27, 253] width 9 height 9
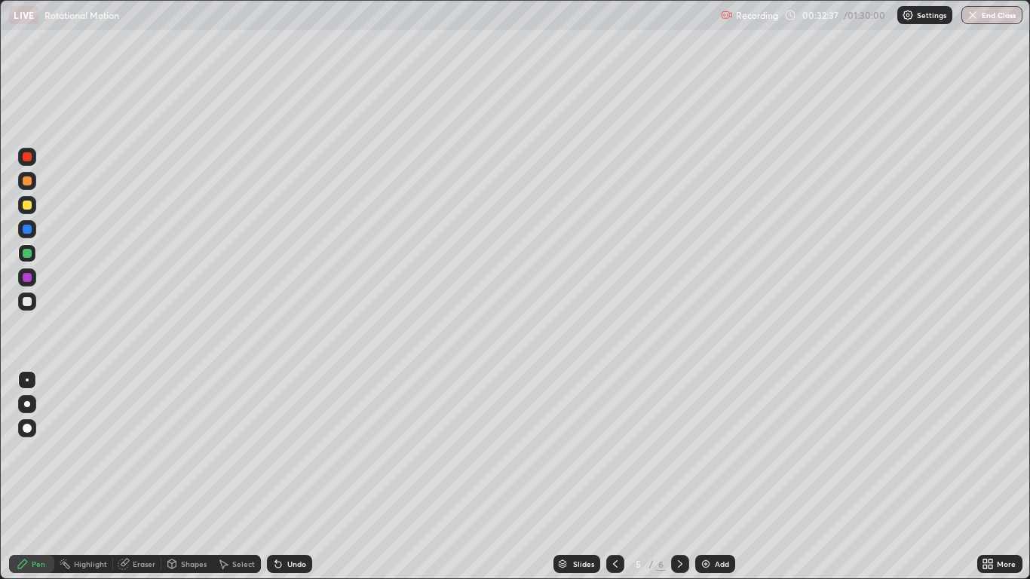
click at [32, 303] on div at bounding box center [27, 302] width 18 height 18
click at [615, 477] on icon at bounding box center [616, 564] width 12 height 12
click at [680, 477] on icon at bounding box center [680, 564] width 12 height 12
click at [683, 477] on div at bounding box center [680, 564] width 18 height 18
click at [711, 477] on img at bounding box center [706, 564] width 12 height 12
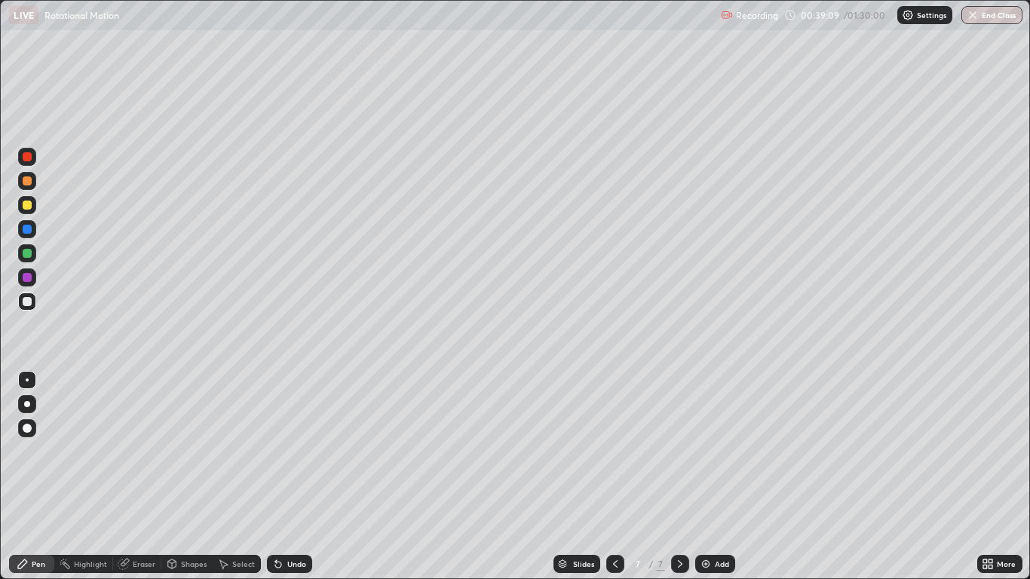
click at [179, 477] on div "Shapes" at bounding box center [186, 564] width 51 height 18
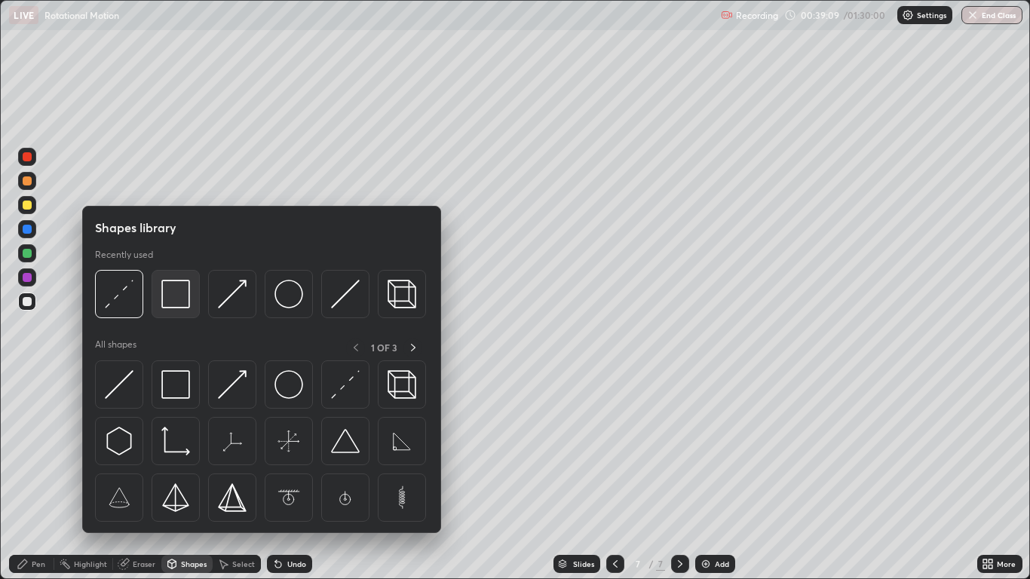
click at [169, 299] on img at bounding box center [175, 294] width 29 height 29
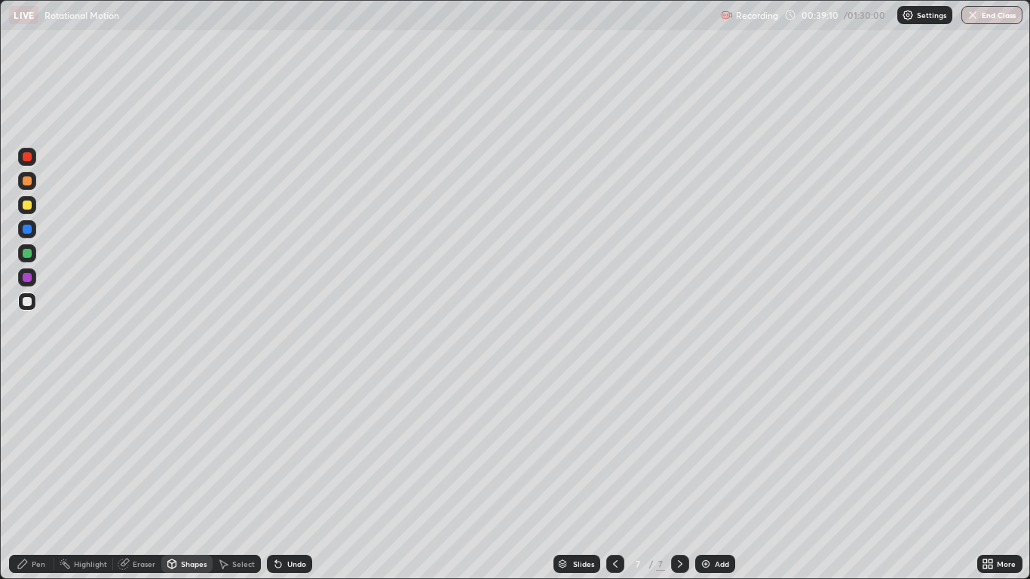
click at [31, 301] on div at bounding box center [27, 301] width 9 height 9
click at [36, 477] on div "Pen" at bounding box center [39, 565] width 14 height 8
click at [31, 206] on div at bounding box center [27, 205] width 9 height 9
click at [33, 230] on div at bounding box center [27, 229] width 18 height 18
click at [25, 255] on div at bounding box center [27, 253] width 9 height 9
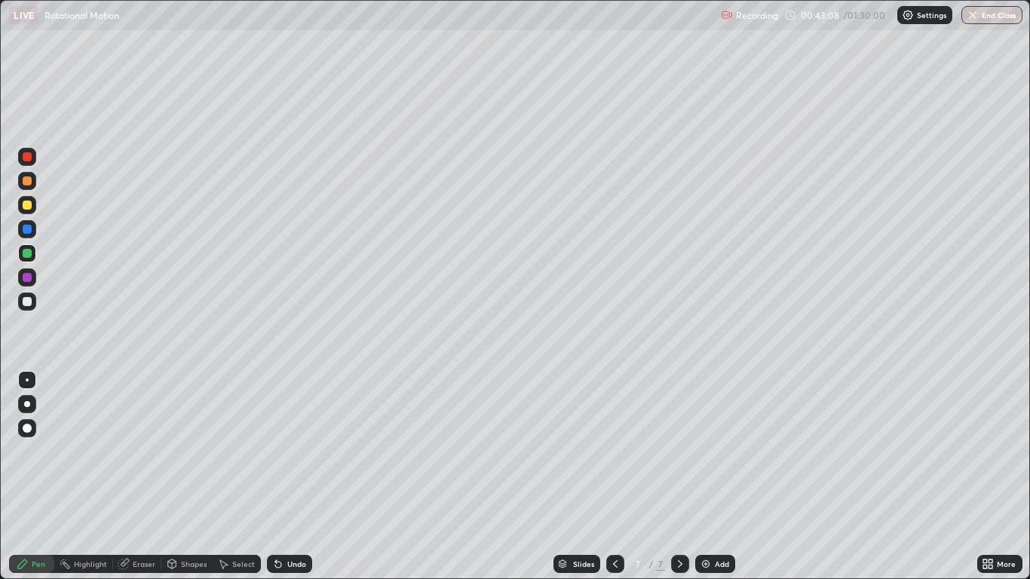
click at [234, 477] on div "Select" at bounding box center [243, 565] width 23 height 8
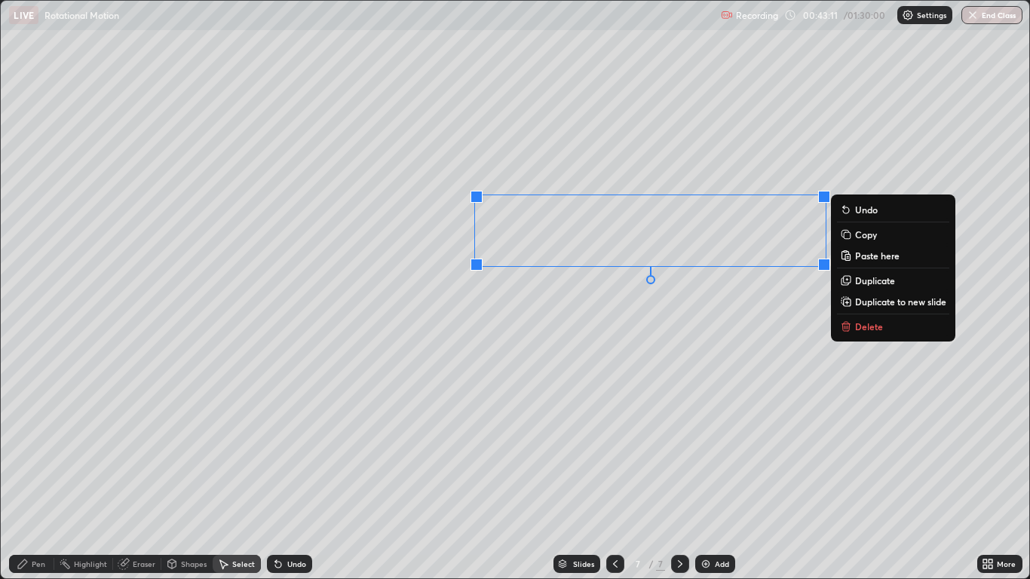
click at [849, 237] on rect at bounding box center [848, 236] width 7 height 7
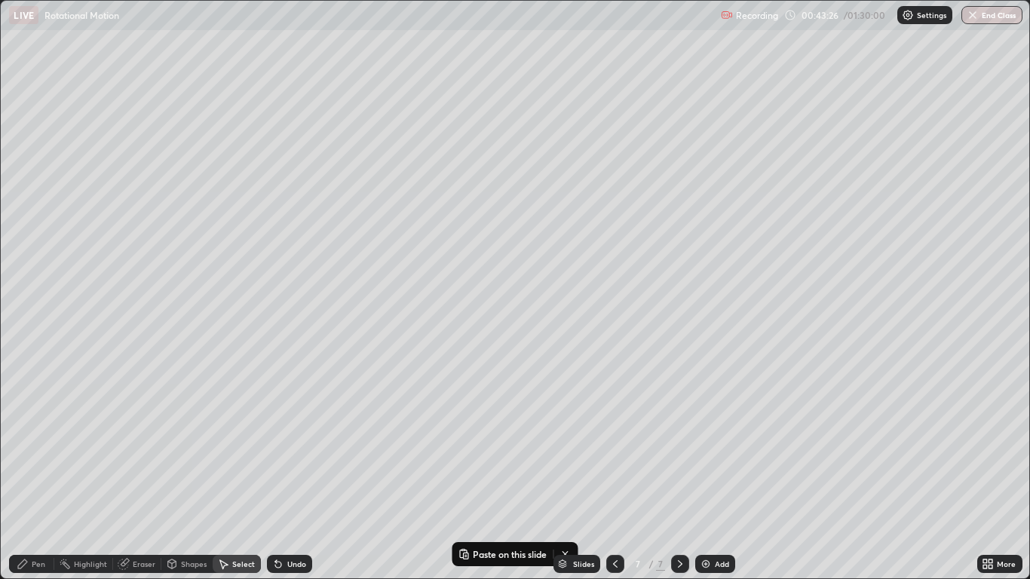
click at [706, 477] on img at bounding box center [706, 564] width 12 height 12
click at [125, 103] on button "Paste here" at bounding box center [142, 110] width 66 height 18
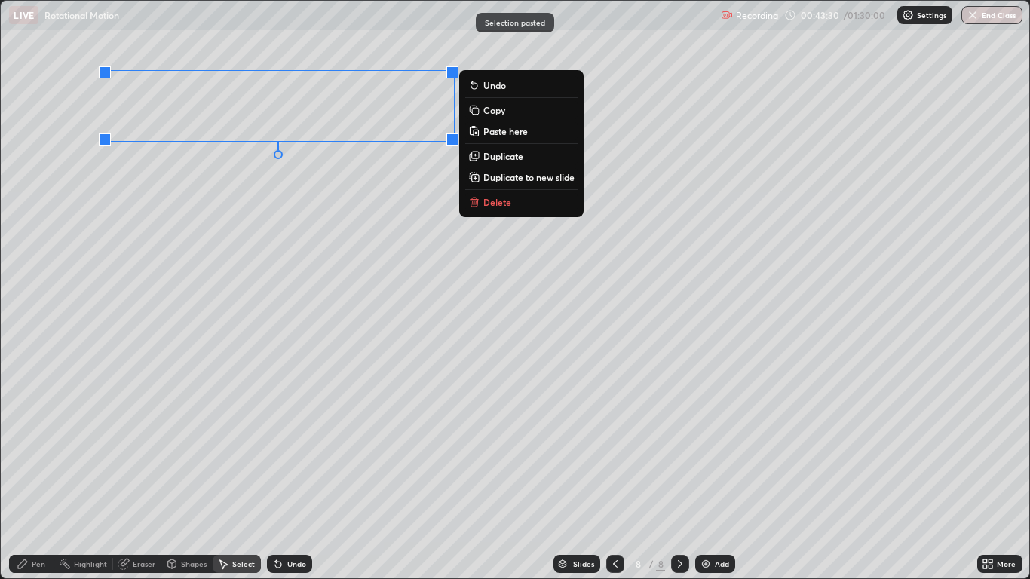
click at [144, 181] on div "0 ° Undo Copy Paste here Duplicate Duplicate to new slide Delete" at bounding box center [515, 290] width 1028 height 578
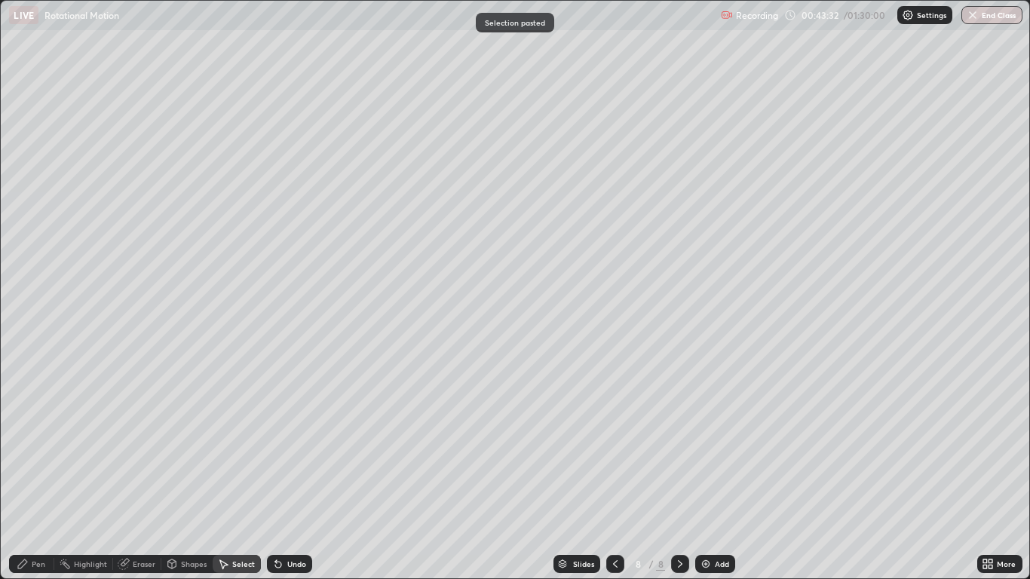
click at [624, 477] on div at bounding box center [616, 564] width 18 height 30
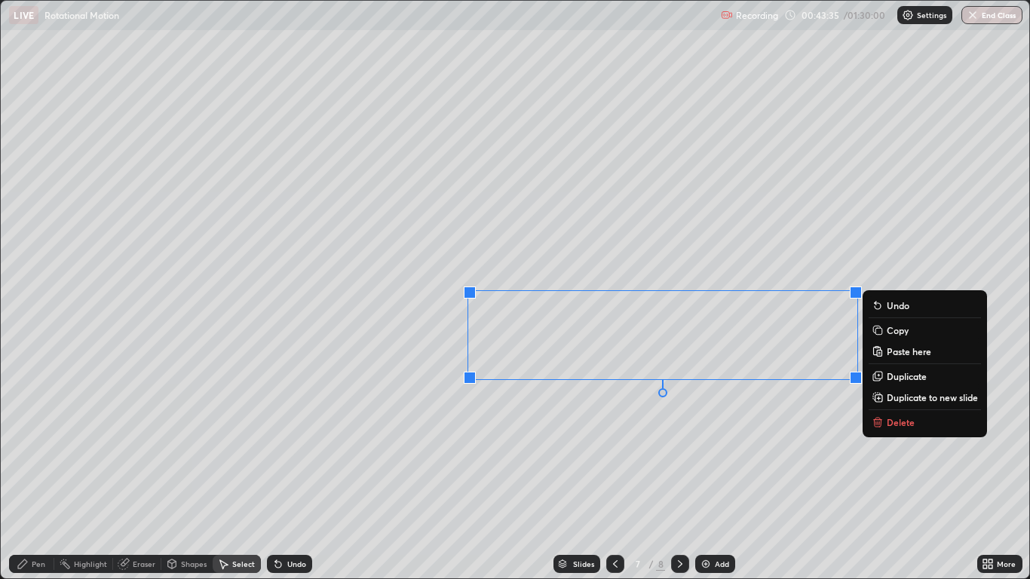
click at [875, 330] on icon at bounding box center [877, 330] width 7 height 7
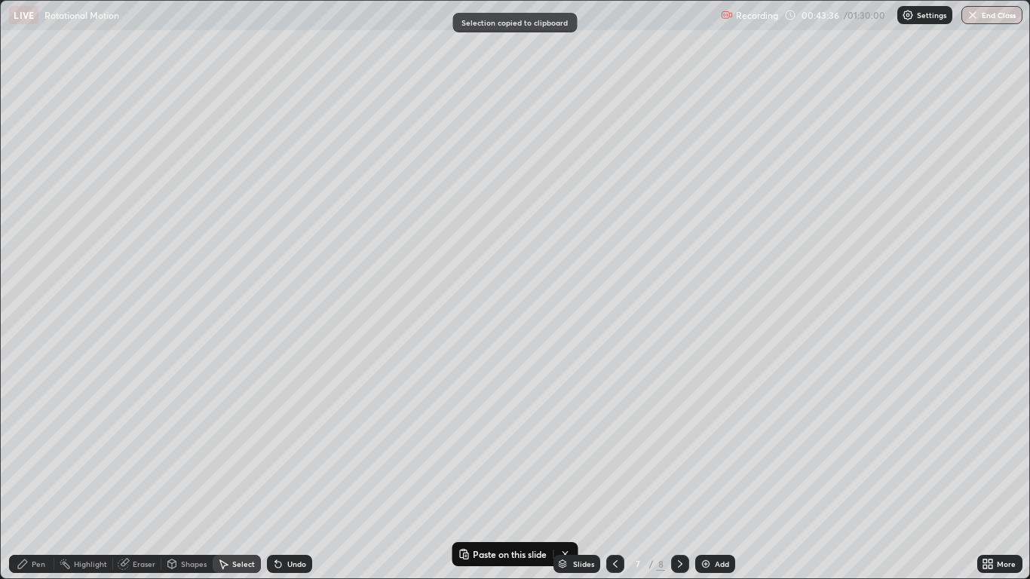
click at [679, 477] on icon at bounding box center [680, 564] width 12 height 12
click at [711, 477] on img at bounding box center [706, 564] width 12 height 12
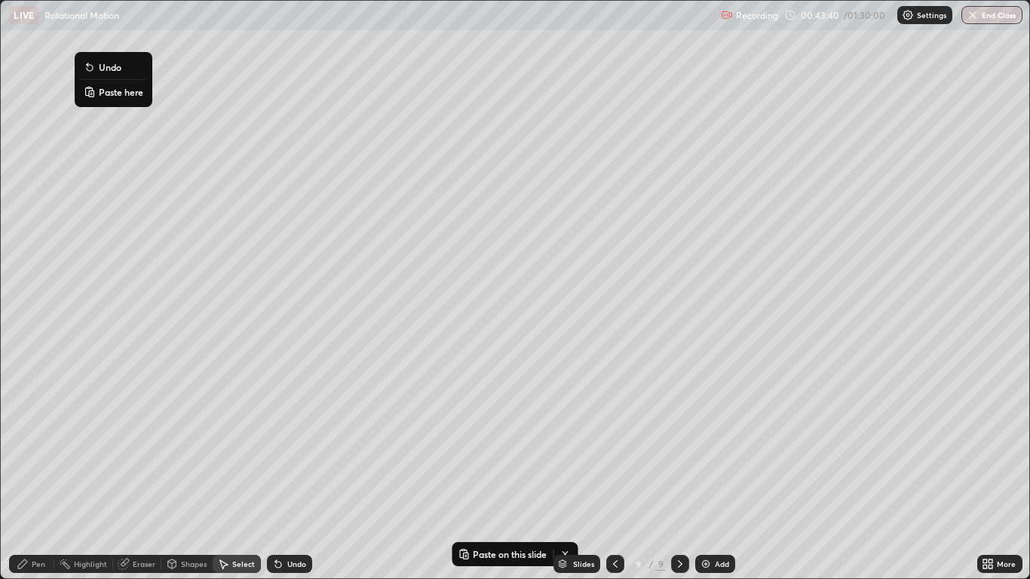
click at [108, 92] on p "Paste here" at bounding box center [121, 92] width 45 height 12
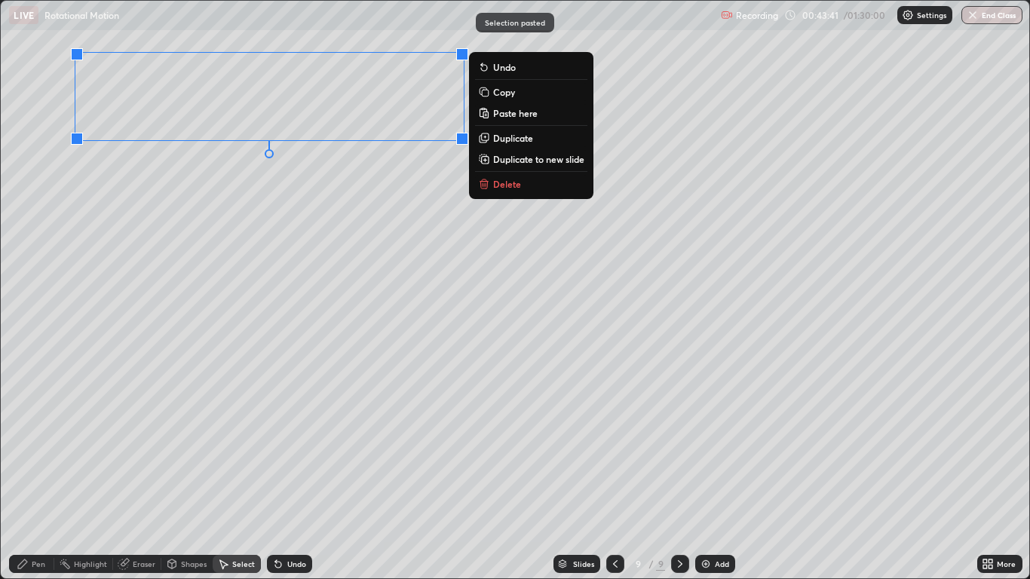
click at [62, 186] on div "0 ° Undo Copy Paste here Duplicate Duplicate to new slide Delete" at bounding box center [515, 290] width 1028 height 578
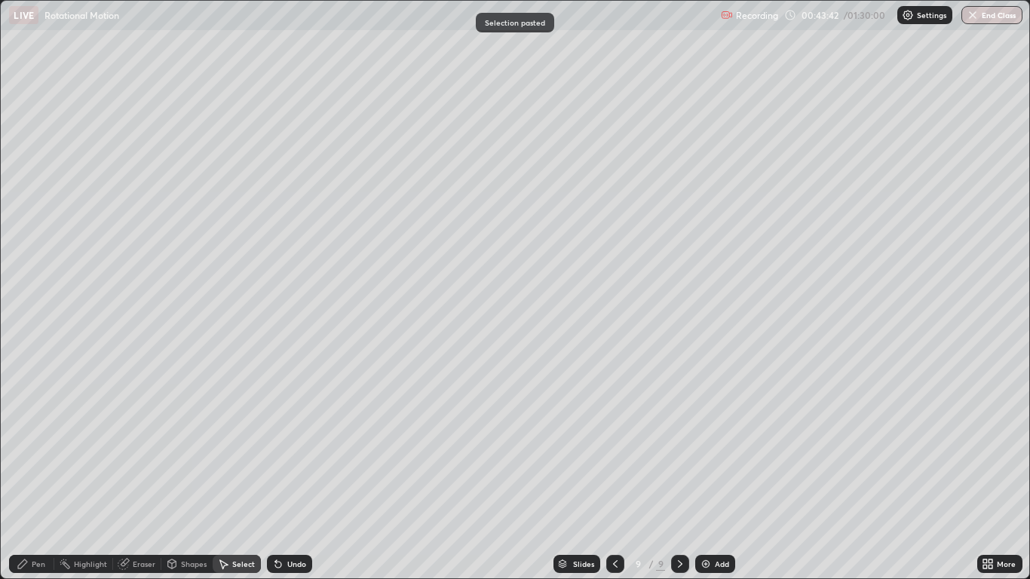
click at [615, 477] on icon at bounding box center [616, 564] width 12 height 12
click at [991, 477] on icon at bounding box center [991, 567] width 4 height 4
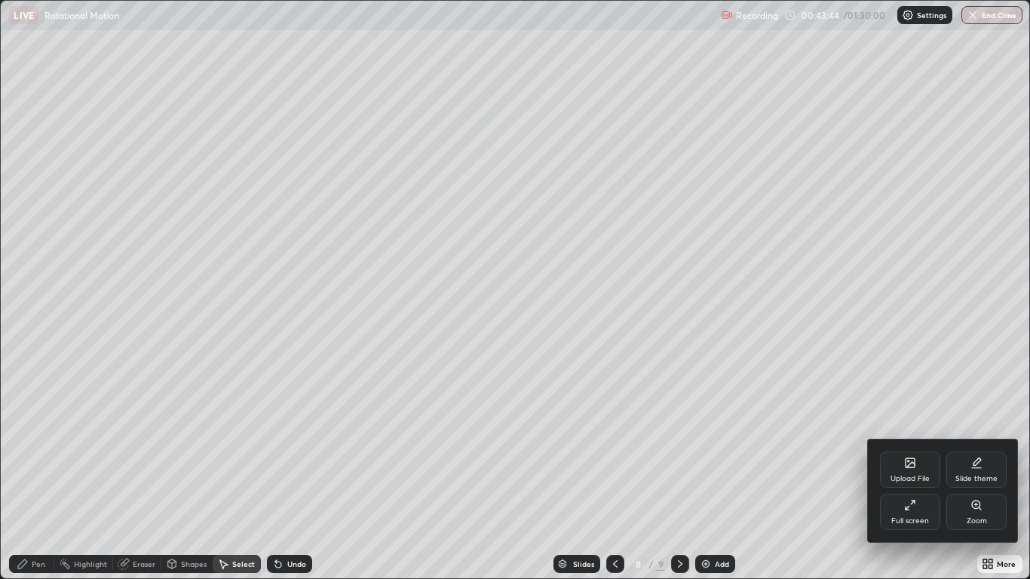
click at [926, 477] on div "Full screen" at bounding box center [911, 522] width 38 height 8
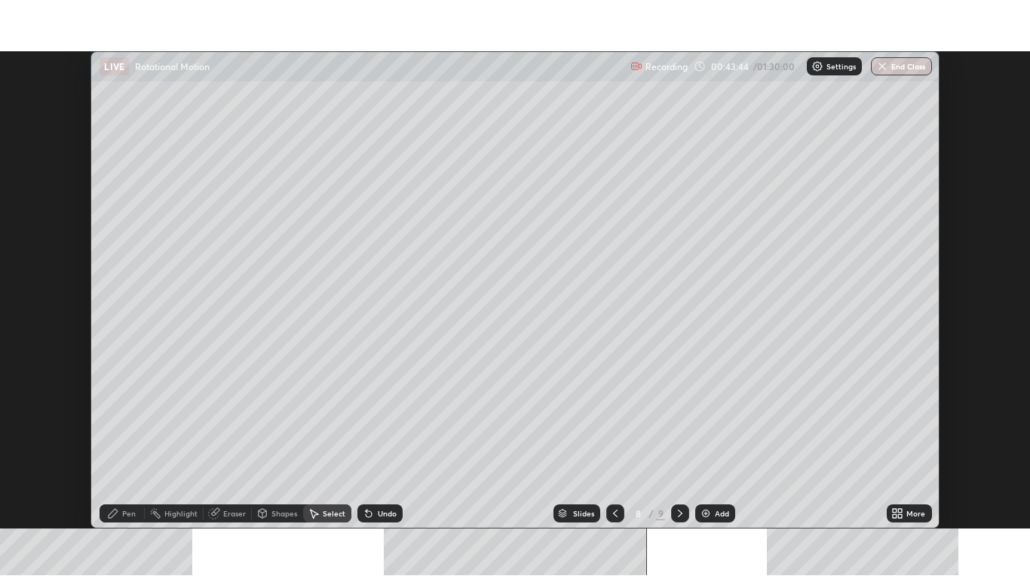
scroll to position [74961, 74408]
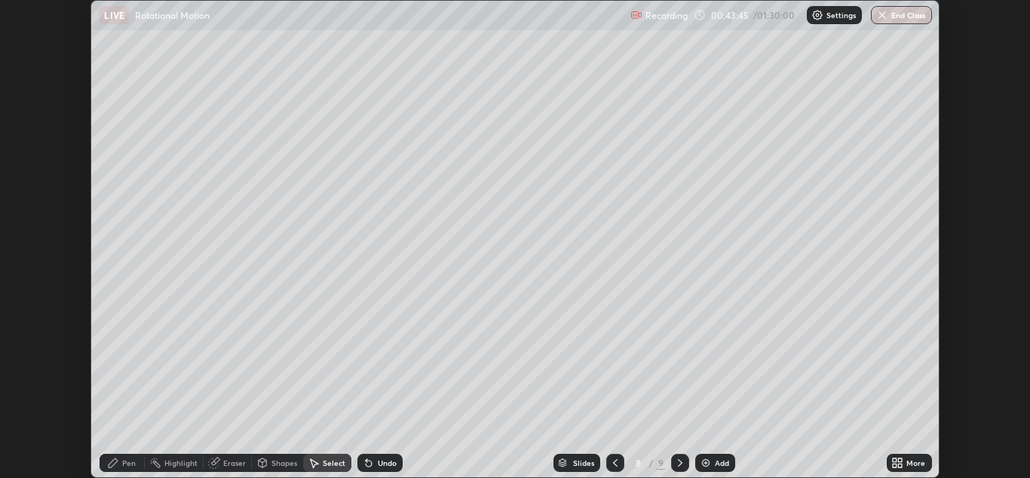
click at [902, 461] on icon at bounding box center [900, 460] width 4 height 4
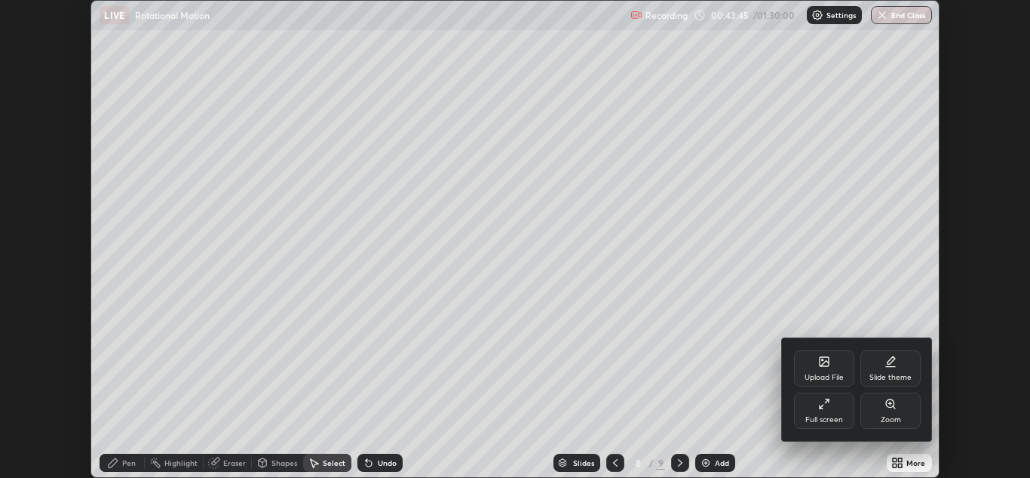
click at [837, 410] on div "Full screen" at bounding box center [824, 410] width 60 height 36
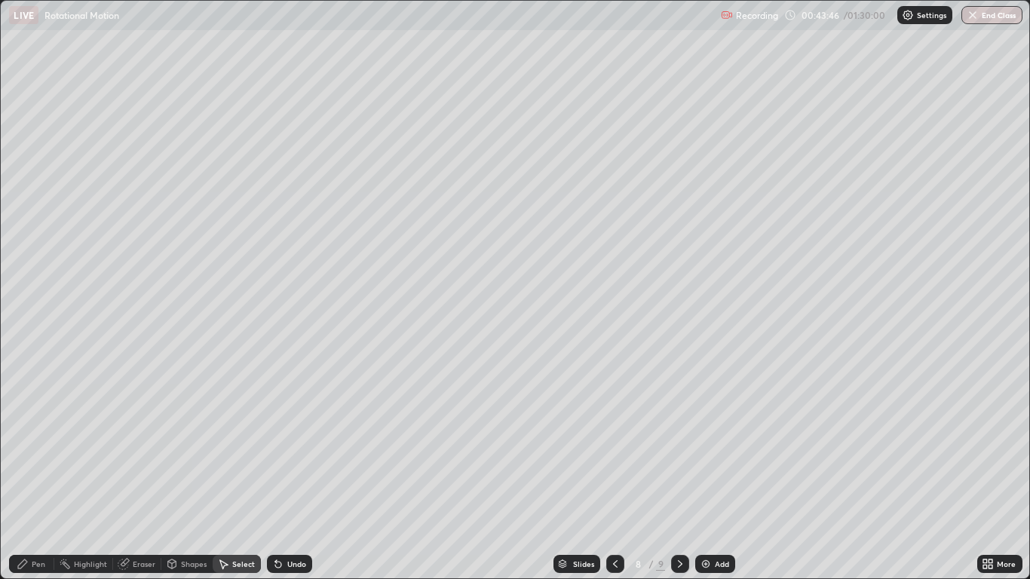
scroll to position [579, 1030]
click at [45, 477] on div "Pen" at bounding box center [39, 565] width 14 height 8
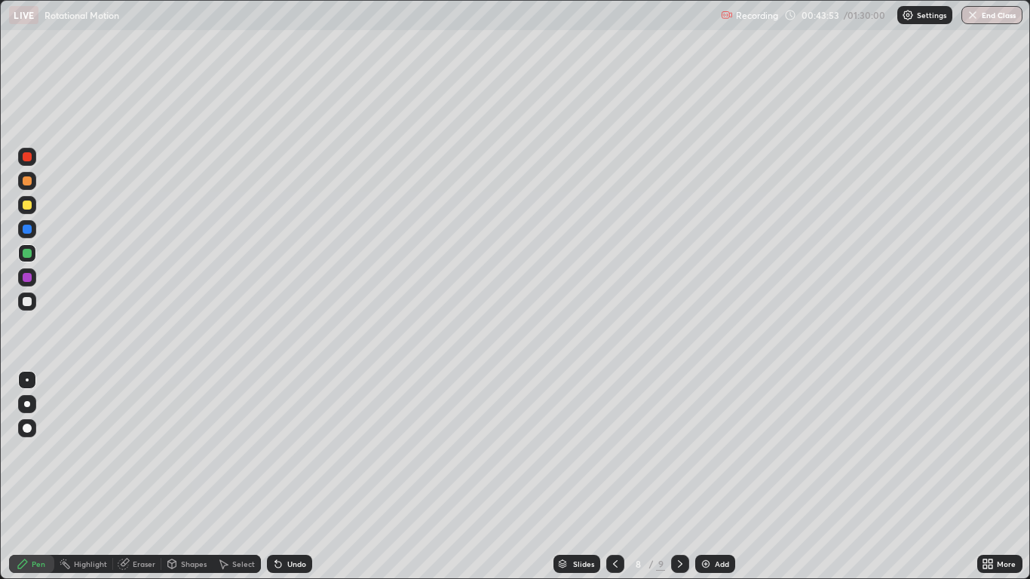
click at [27, 206] on div at bounding box center [27, 205] width 9 height 9
click at [291, 477] on div "Undo" at bounding box center [296, 565] width 19 height 8
click at [288, 477] on div "Undo" at bounding box center [289, 564] width 45 height 18
click at [621, 477] on div at bounding box center [616, 564] width 18 height 18
click at [680, 477] on icon at bounding box center [680, 564] width 12 height 12
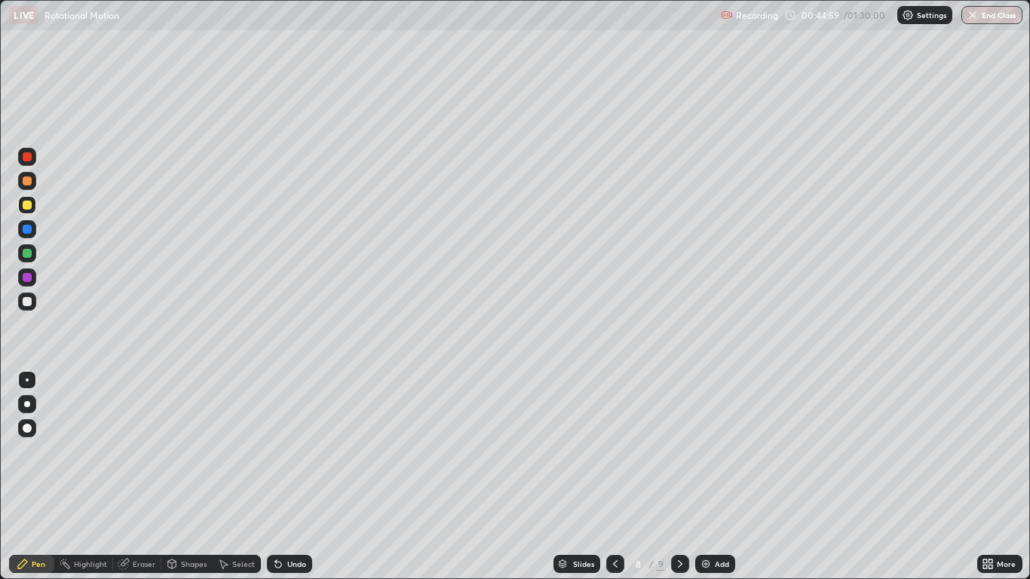
click at [674, 477] on div at bounding box center [680, 564] width 18 height 30
click at [285, 477] on div "Undo" at bounding box center [289, 564] width 45 height 18
click at [275, 477] on icon at bounding box center [276, 562] width 2 height 2
click at [133, 477] on div "Eraser" at bounding box center [137, 564] width 48 height 18
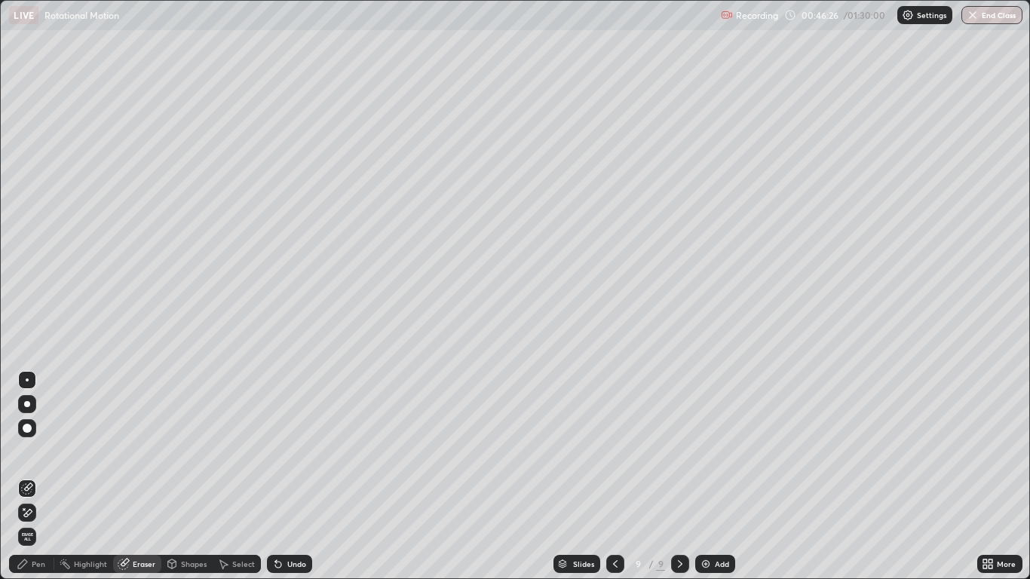
click at [34, 477] on div "Pen" at bounding box center [39, 565] width 14 height 8
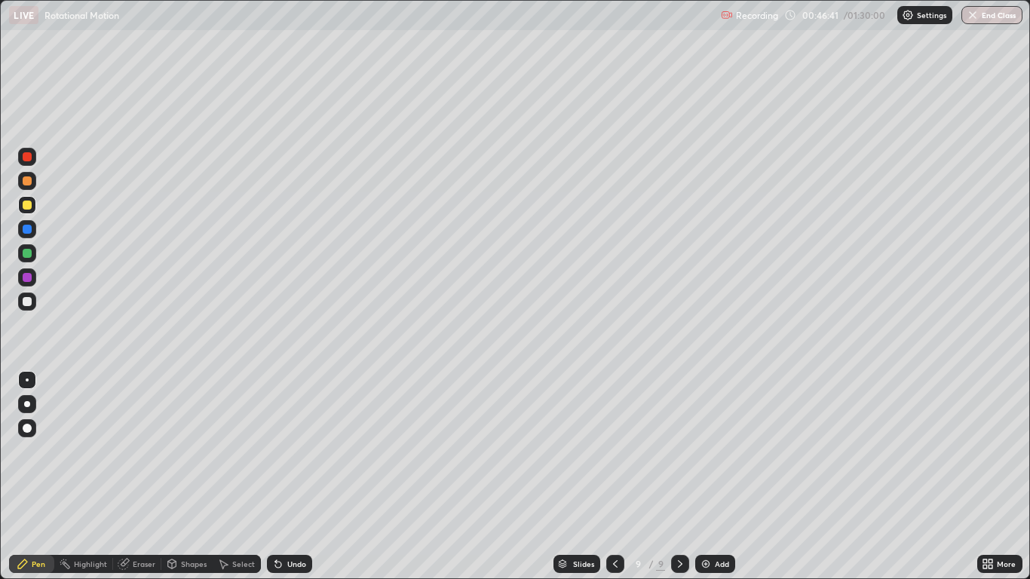
click at [615, 477] on icon at bounding box center [616, 564] width 12 height 12
click at [617, 477] on icon at bounding box center [616, 564] width 12 height 12
click at [680, 477] on icon at bounding box center [680, 564] width 12 height 12
click at [680, 477] on div at bounding box center [680, 564] width 18 height 18
click at [705, 477] on img at bounding box center [706, 564] width 12 height 12
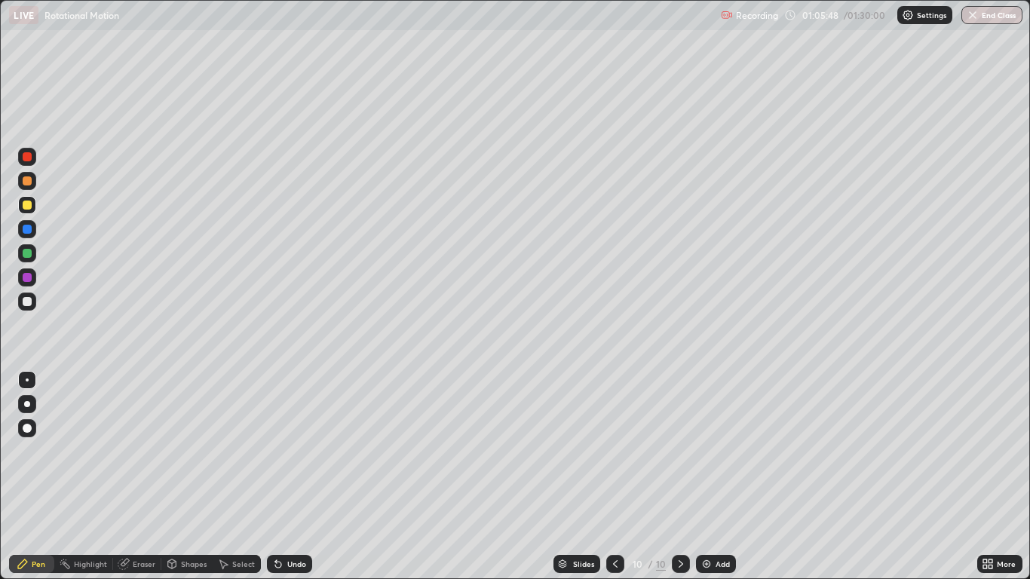
click at [30, 303] on div at bounding box center [27, 301] width 9 height 9
click at [189, 477] on div "Shapes" at bounding box center [194, 565] width 26 height 8
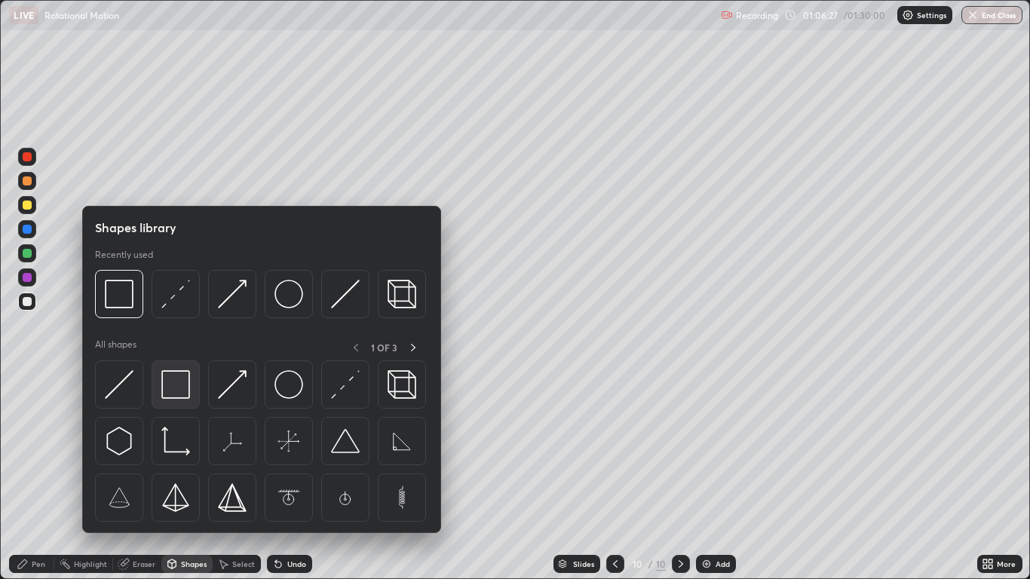
click at [180, 379] on img at bounding box center [175, 384] width 29 height 29
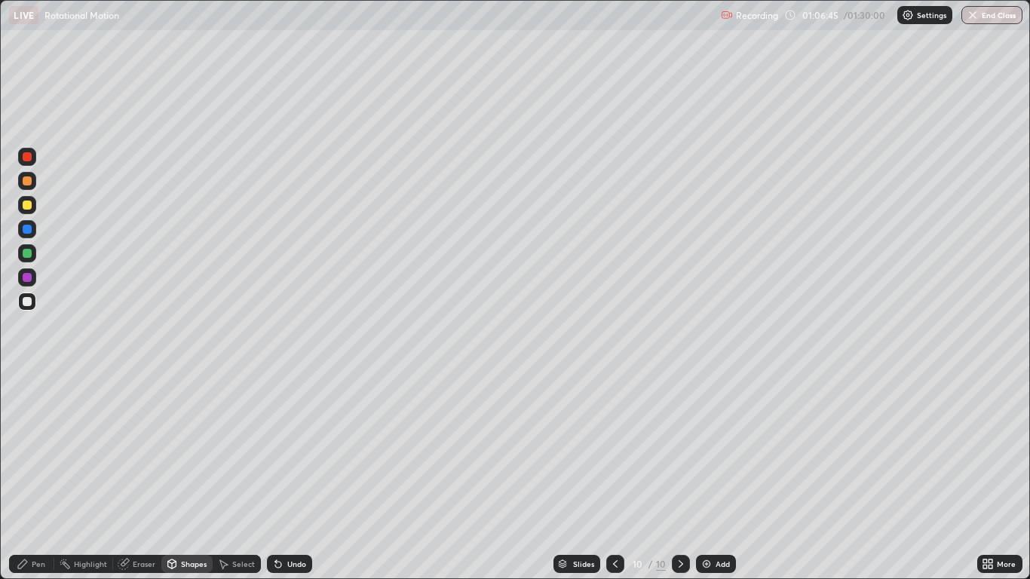
click at [38, 477] on div "Pen" at bounding box center [39, 565] width 14 height 8
click at [179, 477] on div "Shapes" at bounding box center [186, 564] width 51 height 18
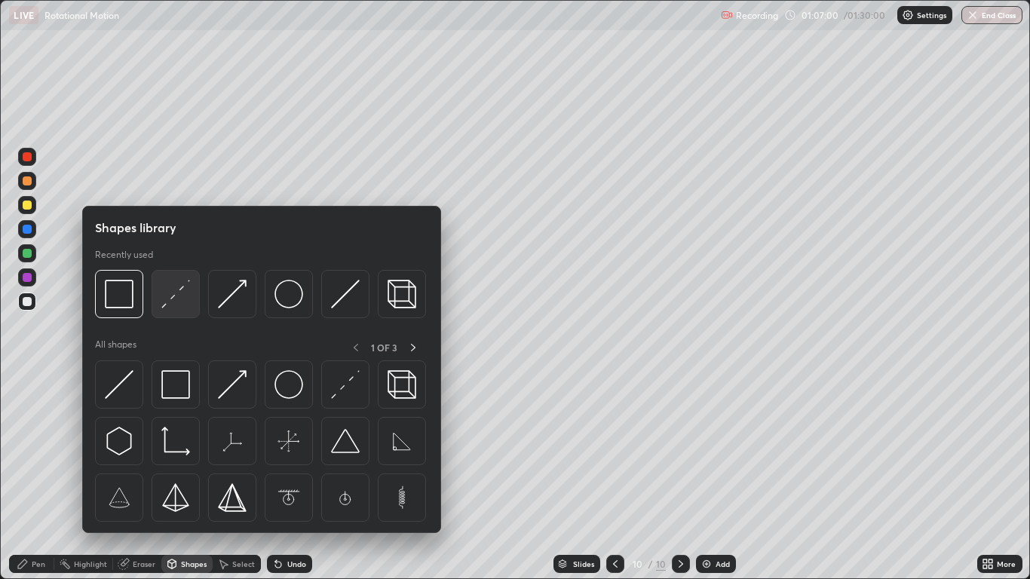
click at [169, 309] on div at bounding box center [176, 294] width 48 height 48
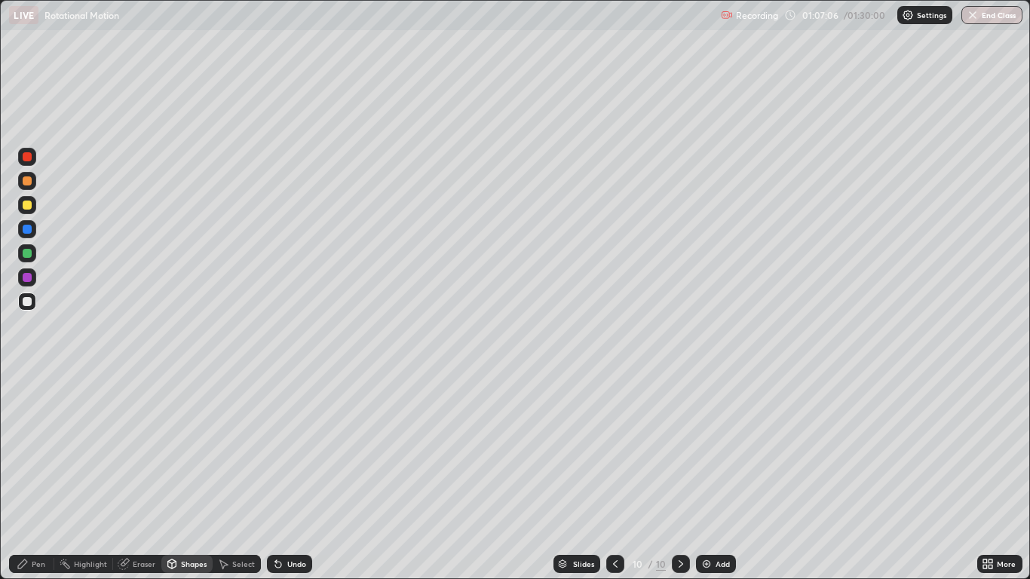
click at [40, 477] on div "Pen" at bounding box center [31, 564] width 45 height 18
click at [31, 207] on div at bounding box center [27, 205] width 9 height 9
click at [204, 477] on div "Shapes" at bounding box center [194, 565] width 26 height 8
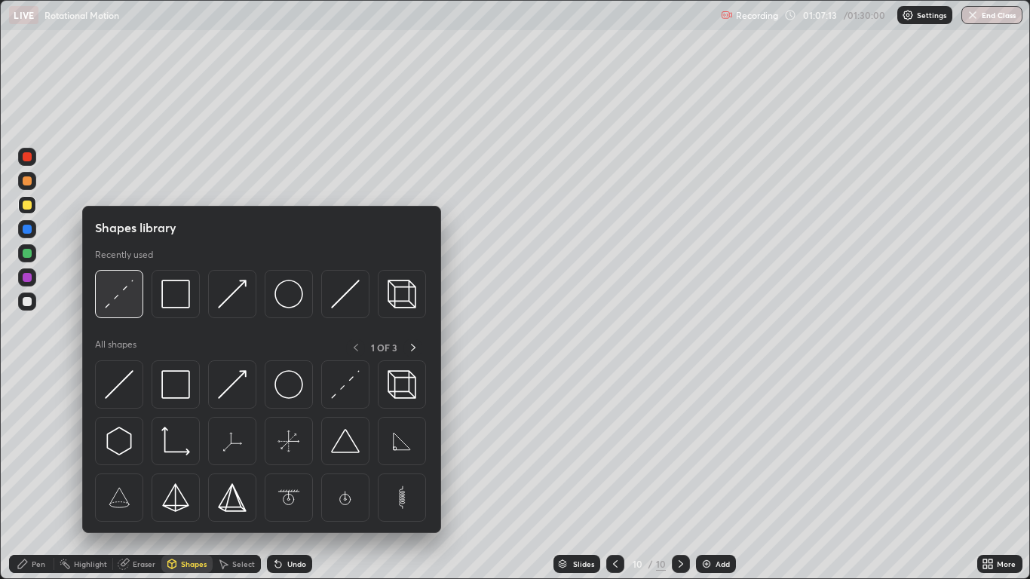
click at [127, 297] on img at bounding box center [119, 294] width 29 height 29
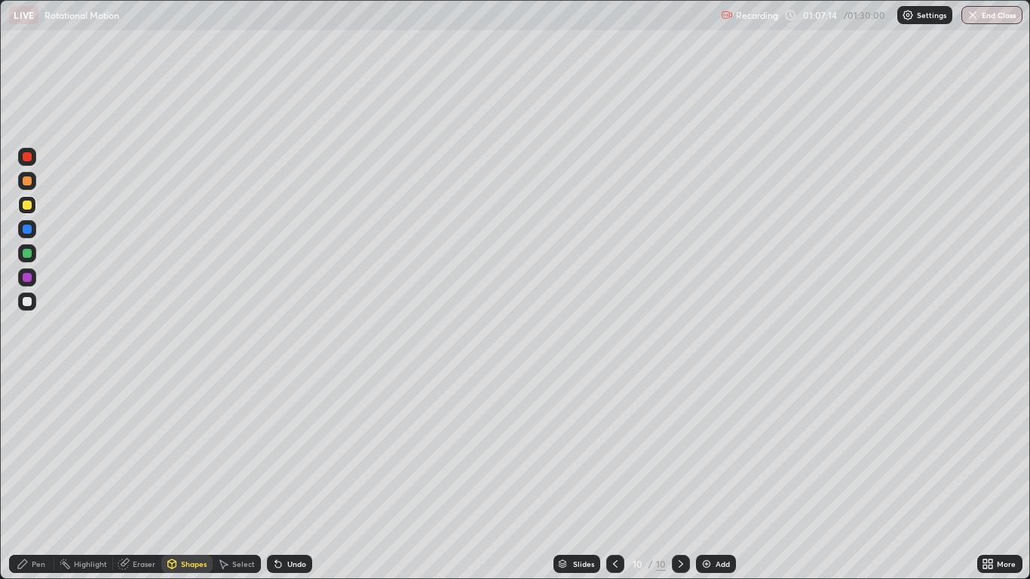
click at [32, 307] on div at bounding box center [27, 302] width 18 height 18
click at [41, 477] on div "Pen" at bounding box center [31, 564] width 45 height 18
click at [194, 477] on div "Shapes" at bounding box center [194, 565] width 26 height 8
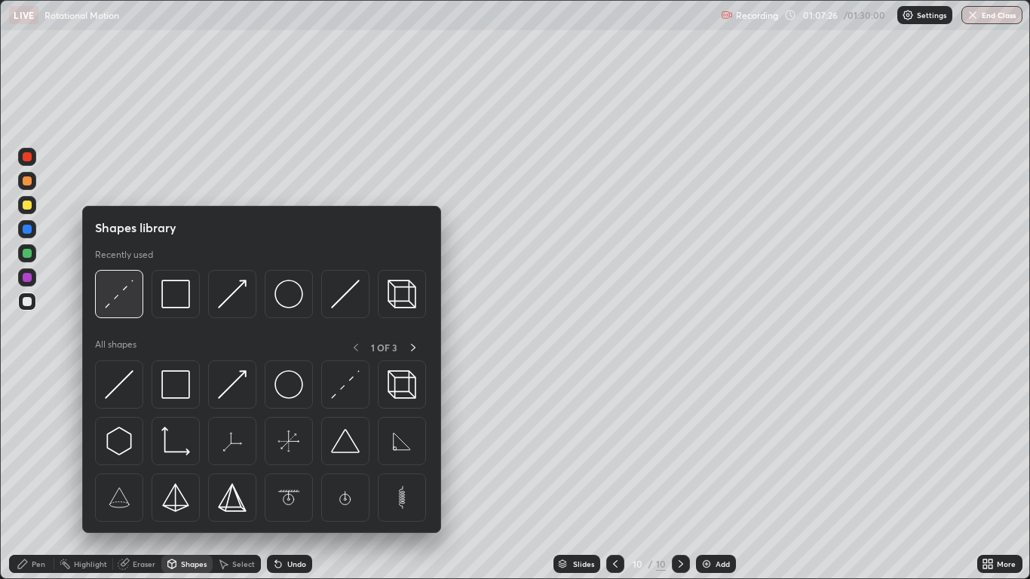
click at [132, 297] on img at bounding box center [119, 294] width 29 height 29
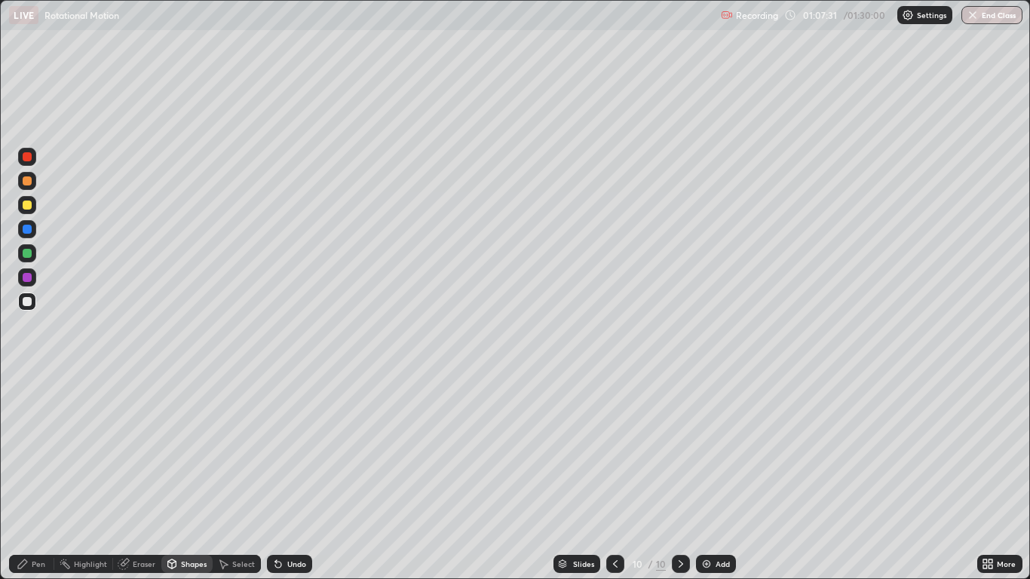
click at [31, 233] on div at bounding box center [27, 229] width 18 height 18
click at [181, 477] on div "Shapes" at bounding box center [194, 565] width 26 height 8
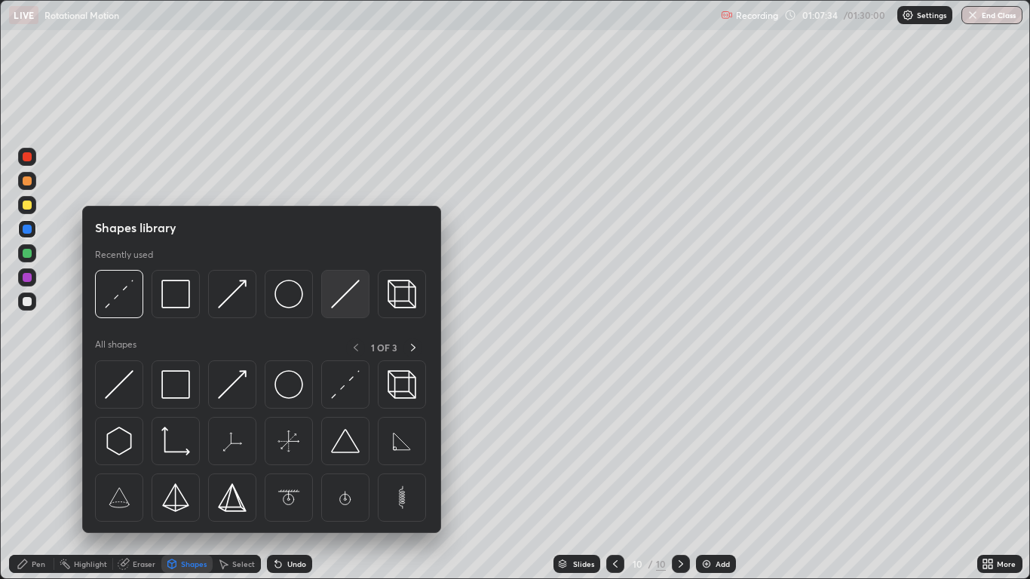
click at [333, 305] on img at bounding box center [345, 294] width 29 height 29
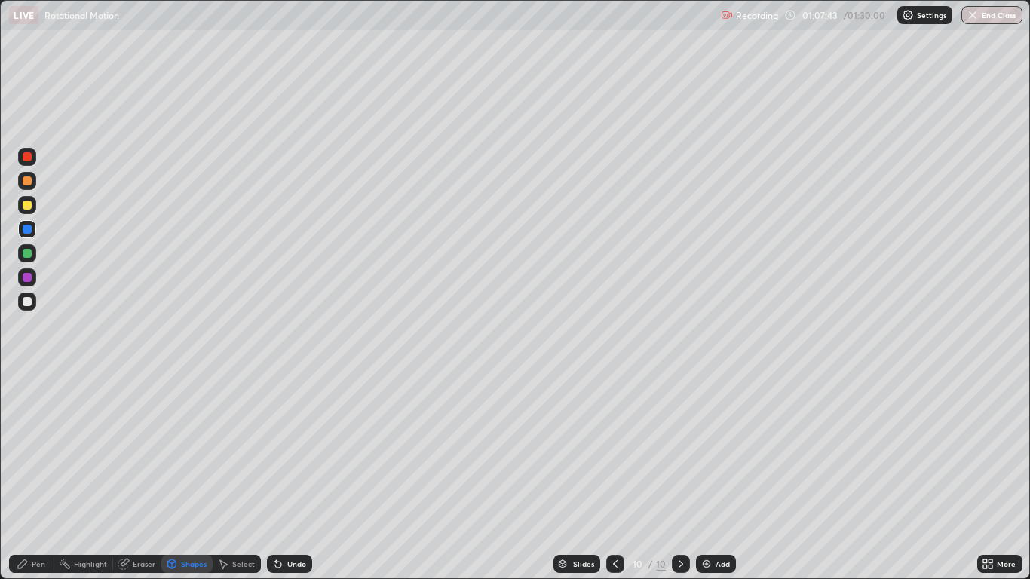
click at [35, 477] on div "Pen" at bounding box center [39, 565] width 14 height 8
click at [28, 302] on div at bounding box center [27, 301] width 9 height 9
click at [181, 477] on div "Shapes" at bounding box center [194, 565] width 26 height 8
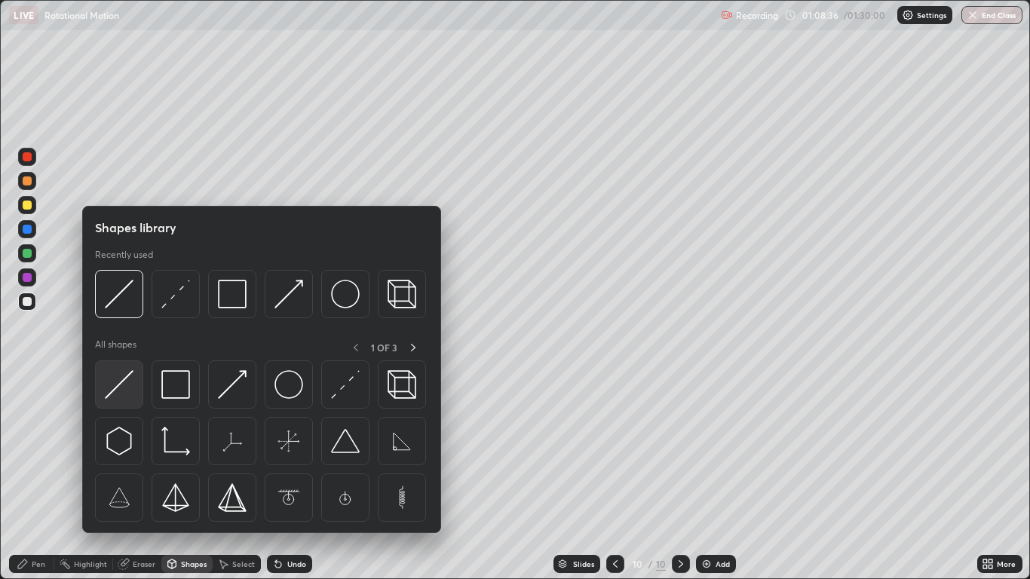
click at [123, 381] on img at bounding box center [119, 384] width 29 height 29
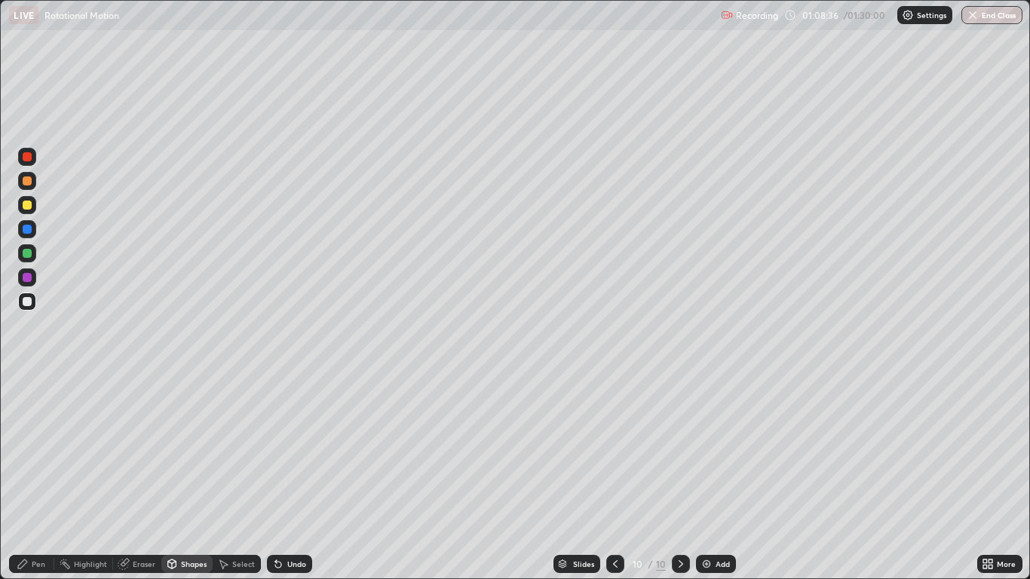
click at [32, 229] on div at bounding box center [27, 229] width 18 height 18
click at [41, 477] on div "Pen" at bounding box center [39, 565] width 14 height 8
click at [29, 303] on div at bounding box center [27, 301] width 9 height 9
click at [303, 477] on div "Undo" at bounding box center [296, 565] width 19 height 8
click at [32, 235] on div at bounding box center [27, 229] width 18 height 18
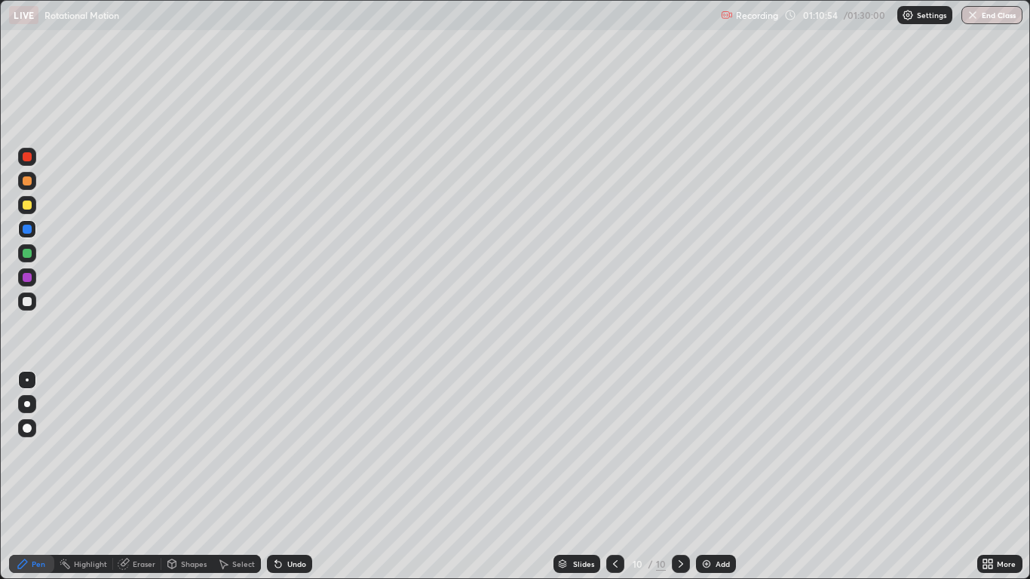
click at [28, 302] on div at bounding box center [27, 301] width 9 height 9
click at [713, 477] on div "Add" at bounding box center [716, 564] width 40 height 18
click at [186, 477] on div "Shapes" at bounding box center [194, 565] width 26 height 8
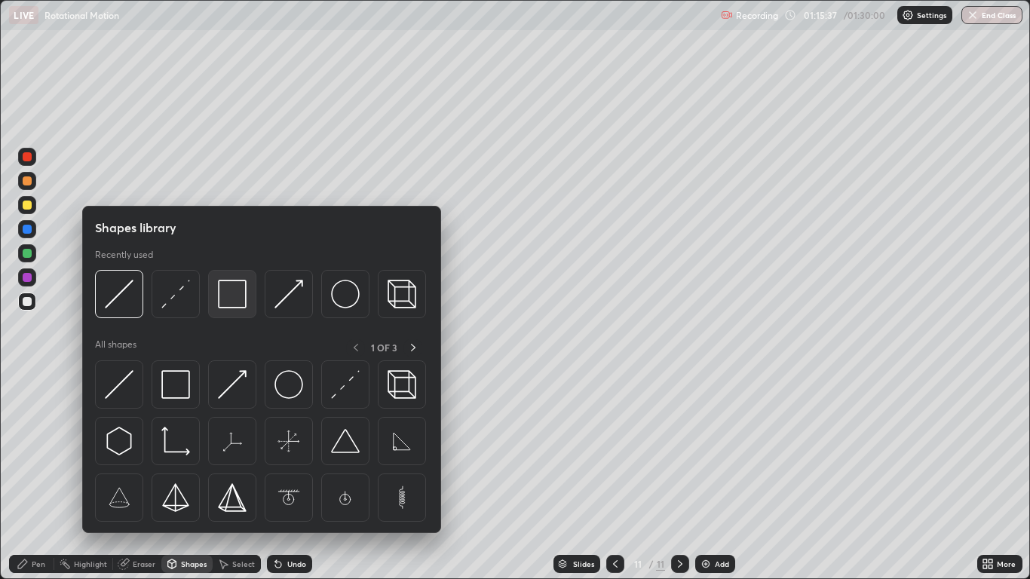
click at [229, 303] on img at bounding box center [232, 294] width 29 height 29
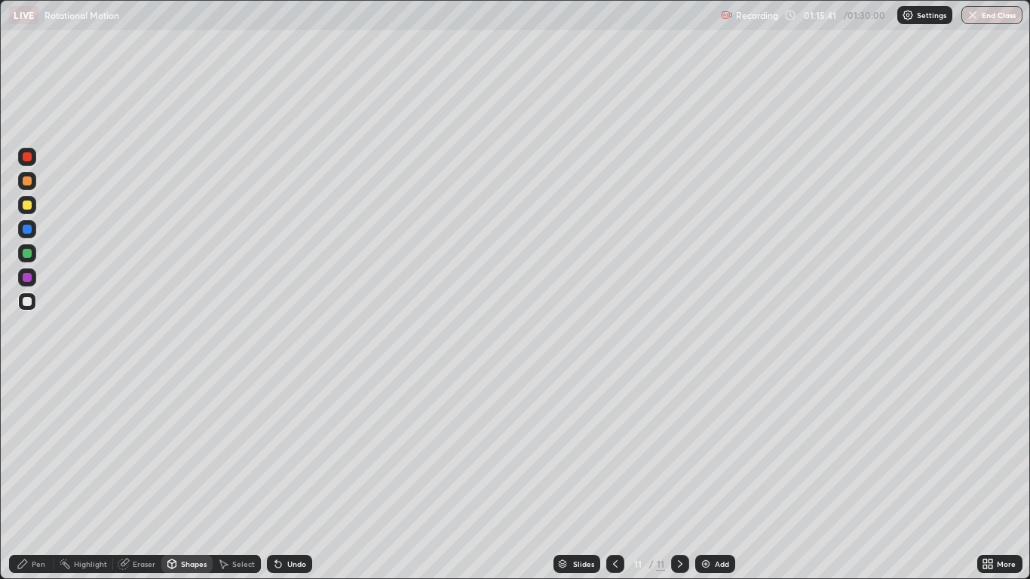
click at [189, 477] on div "Shapes" at bounding box center [194, 565] width 26 height 8
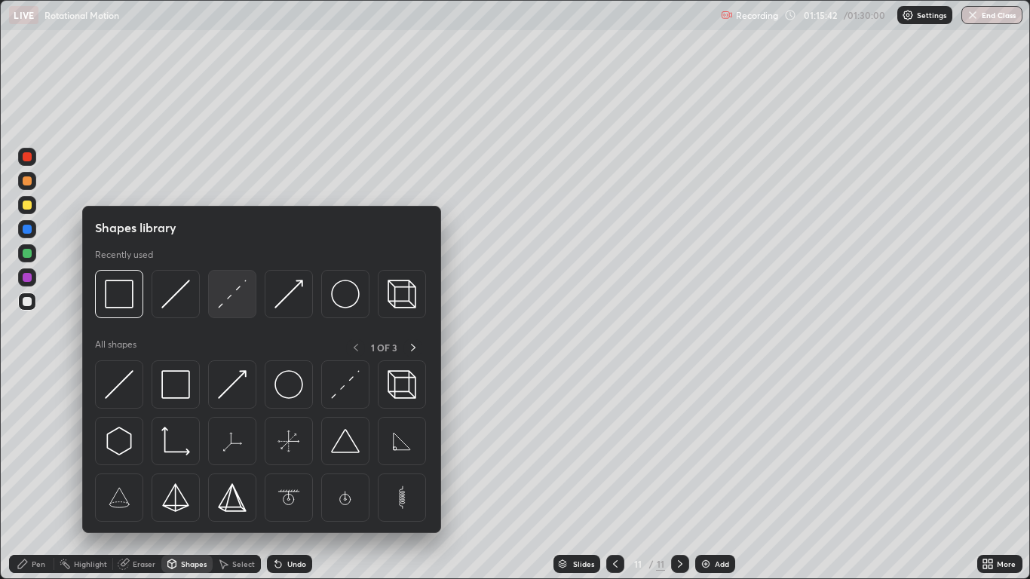
click at [222, 306] on img at bounding box center [232, 294] width 29 height 29
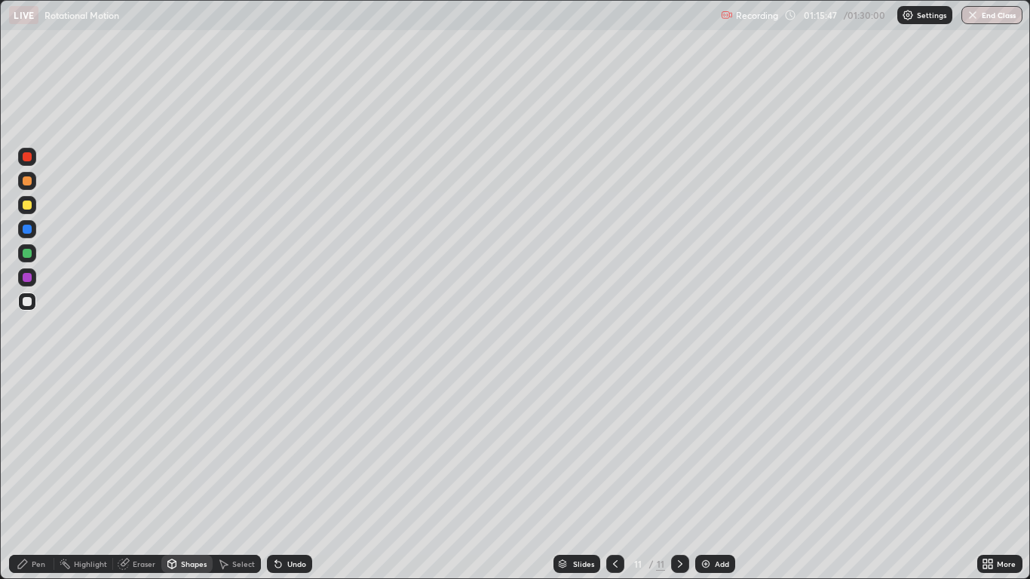
click at [293, 477] on div "Undo" at bounding box center [296, 565] width 19 height 8
click at [284, 477] on div "Undo" at bounding box center [289, 564] width 45 height 18
click at [296, 477] on div "Undo" at bounding box center [289, 564] width 45 height 18
click at [37, 477] on div "Pen" at bounding box center [31, 564] width 45 height 18
click at [27, 206] on div at bounding box center [27, 205] width 9 height 9
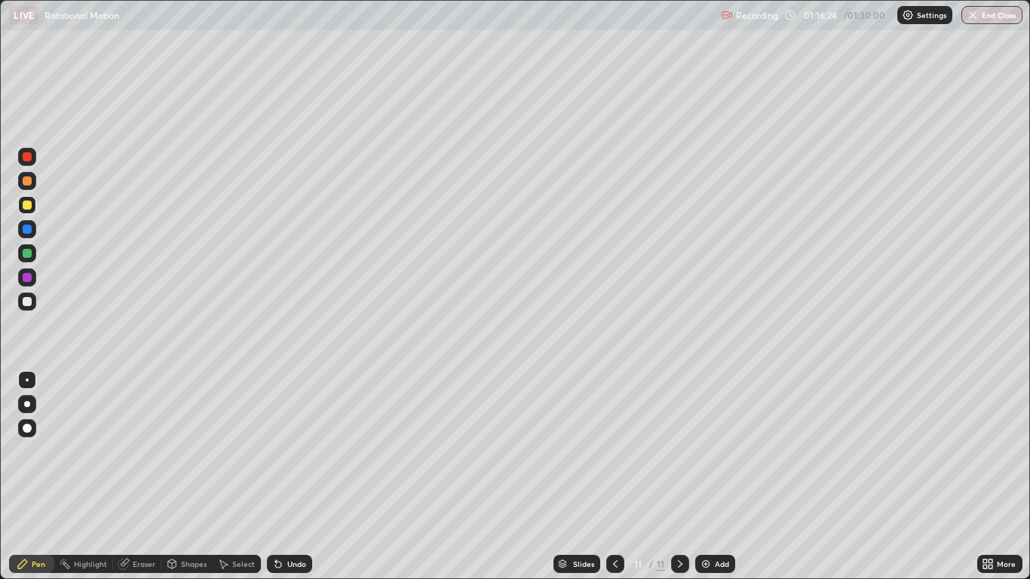
click at [26, 228] on div at bounding box center [27, 229] width 9 height 9
click at [26, 303] on div at bounding box center [27, 301] width 9 height 9
click at [25, 280] on div at bounding box center [27, 277] width 9 height 9
click at [24, 427] on div at bounding box center [27, 428] width 9 height 9
click at [177, 477] on icon at bounding box center [172, 564] width 12 height 12
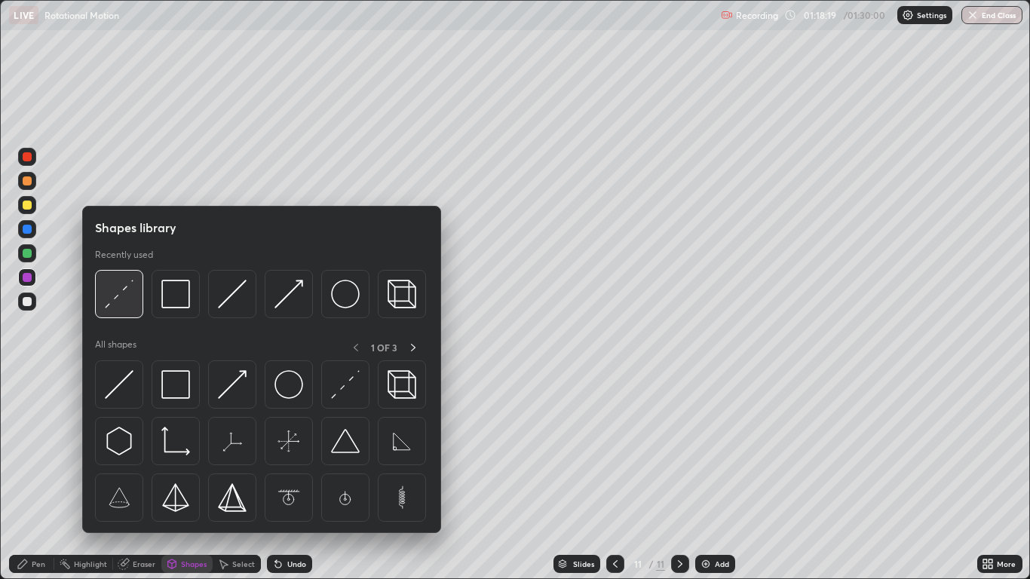
click at [117, 296] on img at bounding box center [119, 294] width 29 height 29
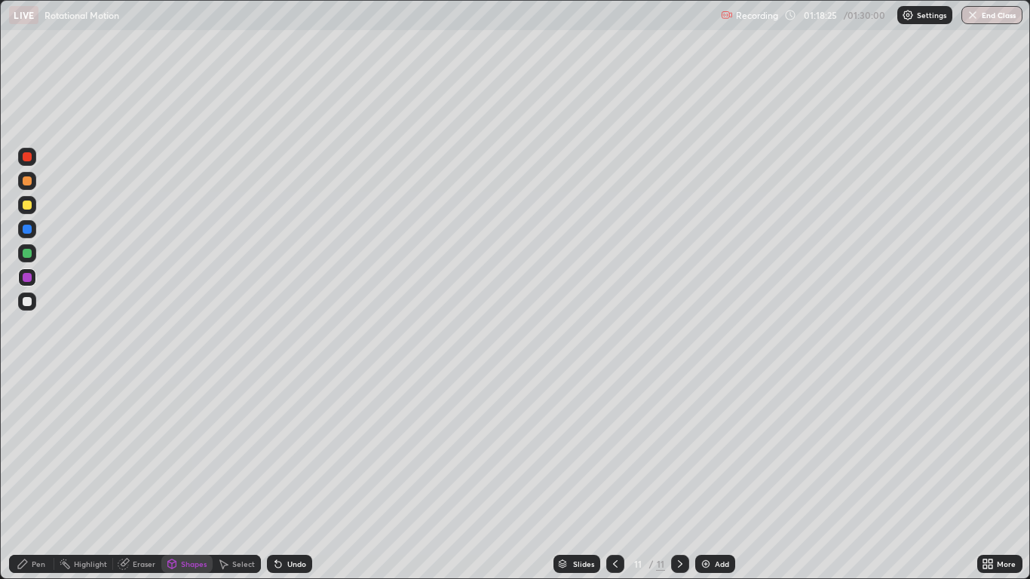
click at [188, 477] on div "Shapes" at bounding box center [194, 565] width 26 height 8
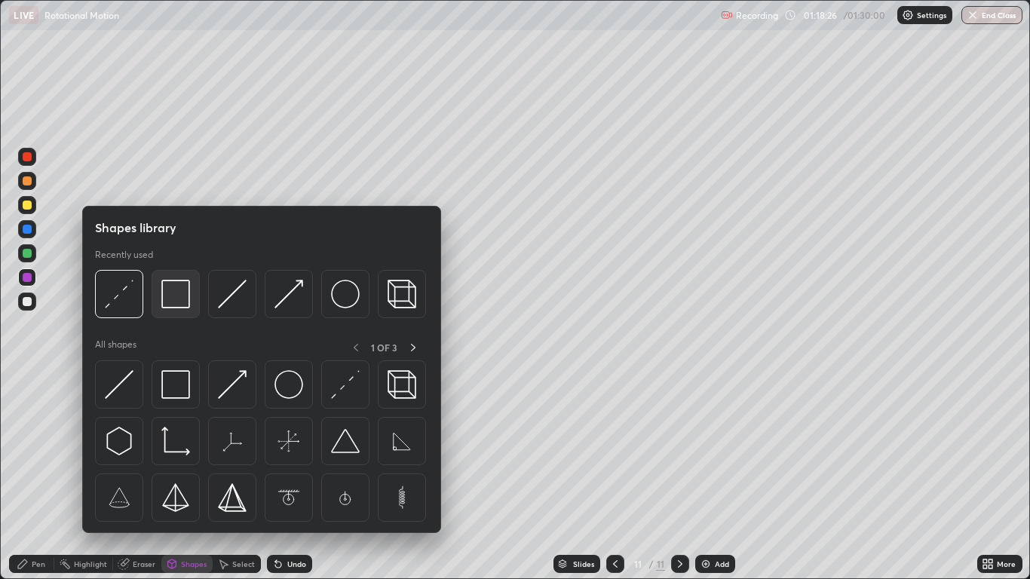
click at [178, 297] on img at bounding box center [175, 294] width 29 height 29
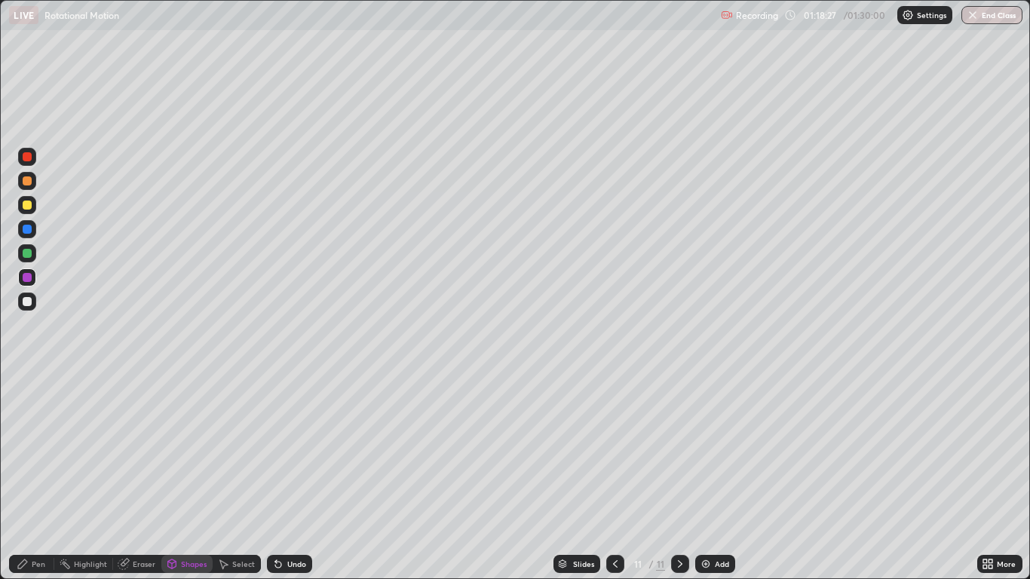
click at [29, 310] on div at bounding box center [27, 302] width 18 height 18
click at [51, 477] on div "Pen" at bounding box center [31, 564] width 45 height 18
click at [27, 380] on div at bounding box center [27, 380] width 3 height 3
click at [186, 477] on div "Shapes" at bounding box center [194, 565] width 26 height 8
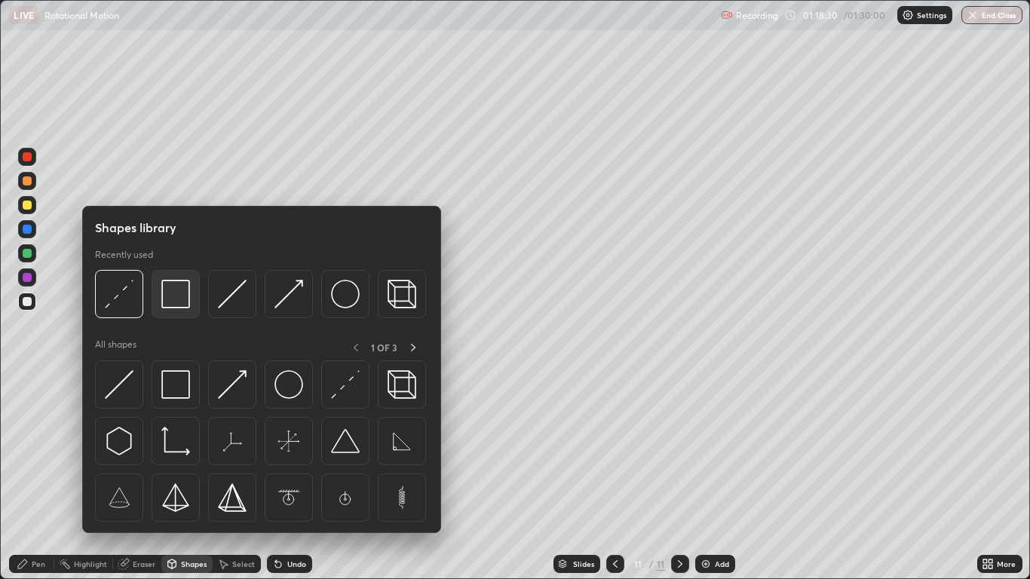
click at [169, 298] on img at bounding box center [175, 294] width 29 height 29
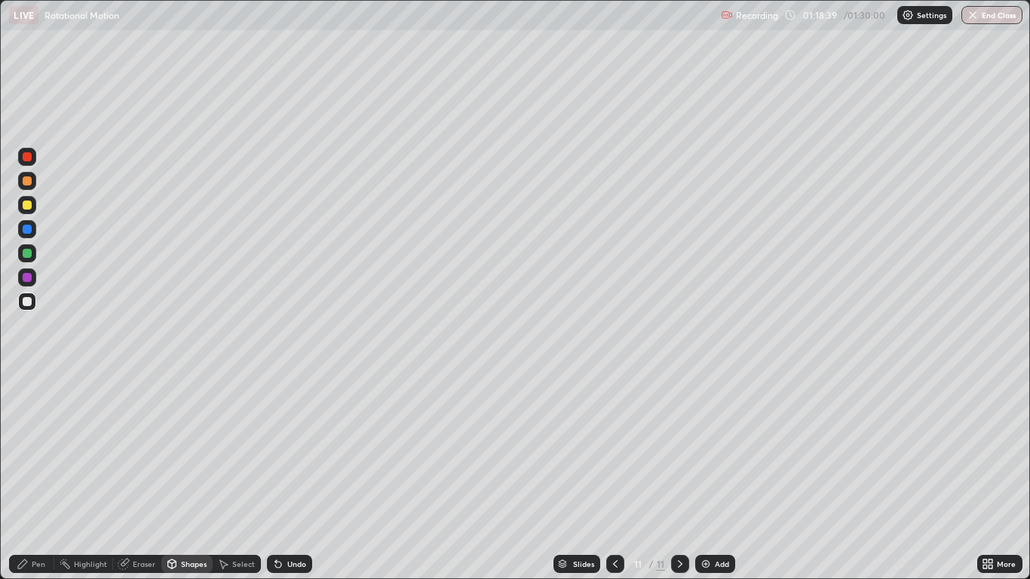
click at [172, 477] on icon at bounding box center [172, 566] width 0 height 5
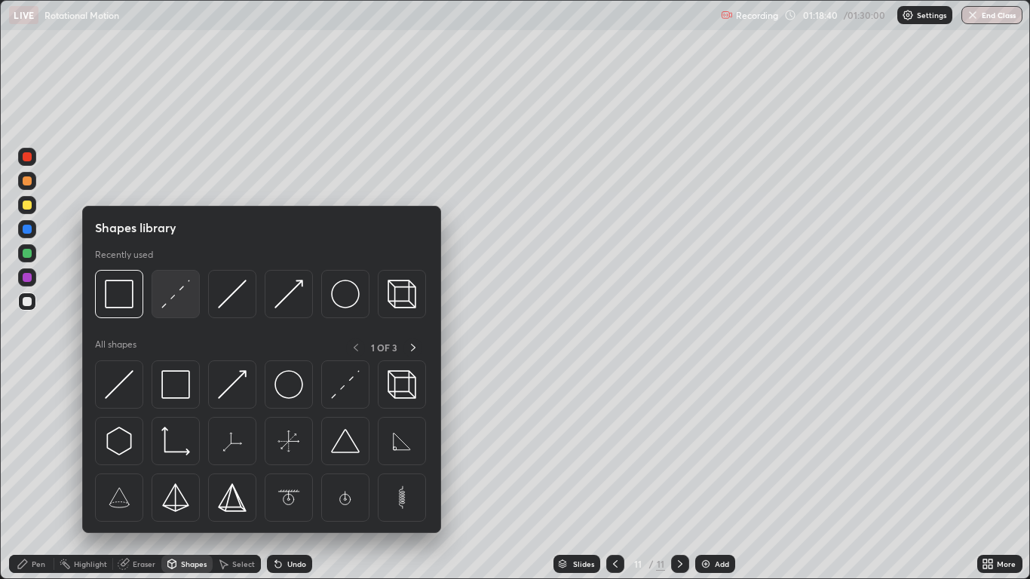
click at [163, 303] on img at bounding box center [175, 294] width 29 height 29
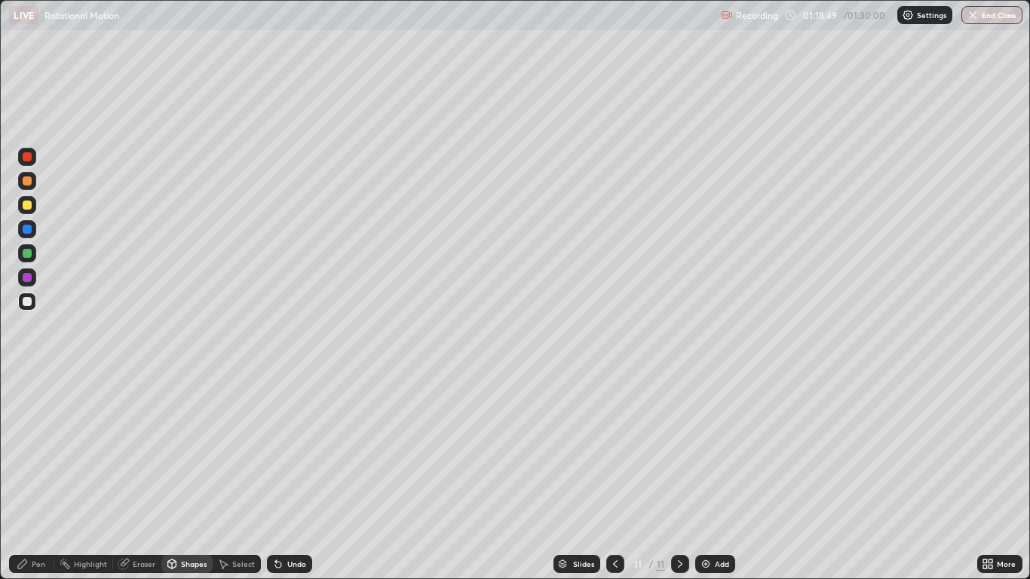
click at [28, 210] on div at bounding box center [27, 205] width 18 height 18
click at [46, 477] on div "Pen" at bounding box center [31, 564] width 45 height 18
click at [997, 20] on button "End Class" at bounding box center [992, 15] width 61 height 18
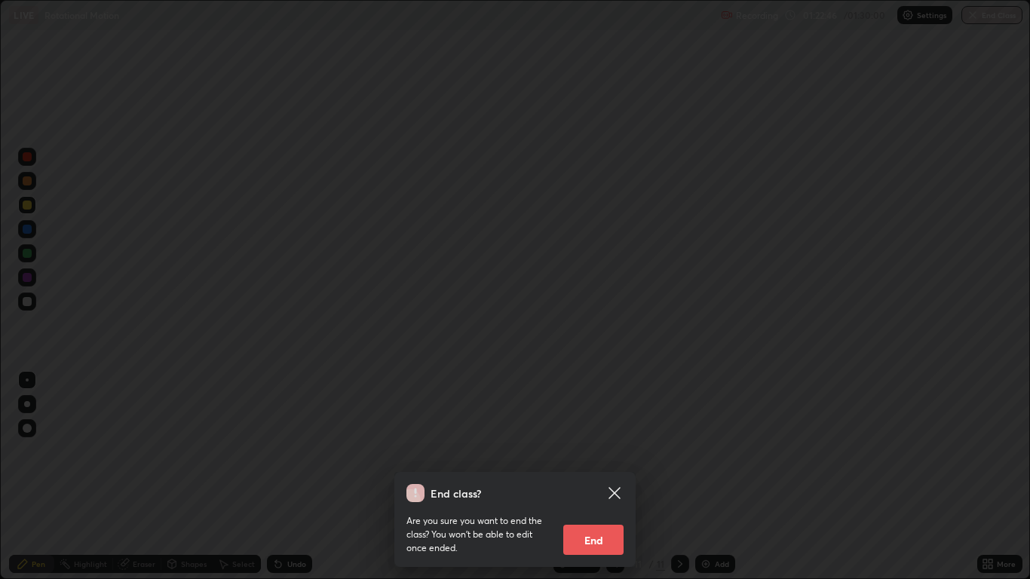
click at [610, 477] on button "End" at bounding box center [594, 540] width 60 height 30
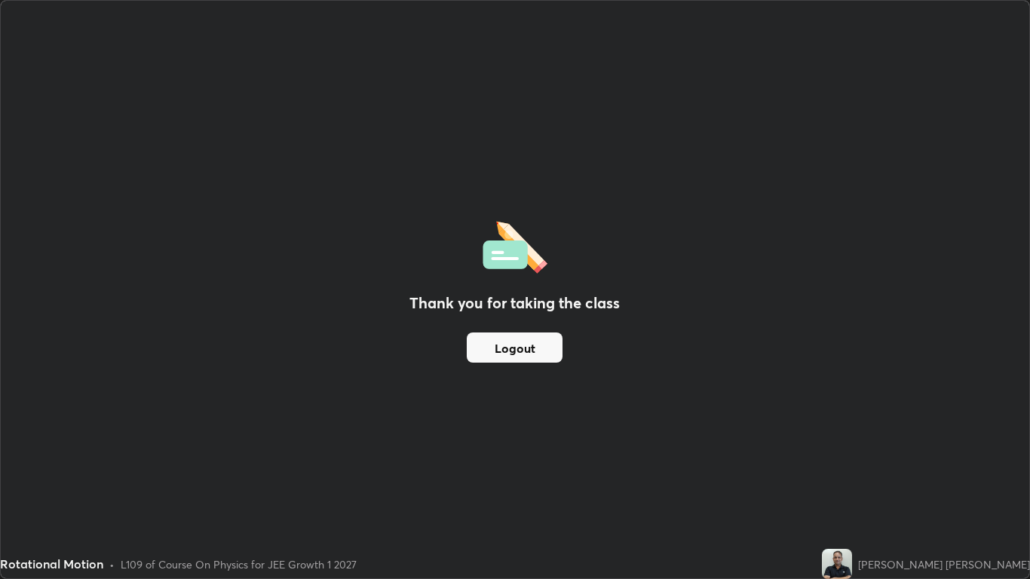
click at [540, 359] on button "Logout" at bounding box center [515, 348] width 96 height 30
